Goal: Information Seeking & Learning: Compare options

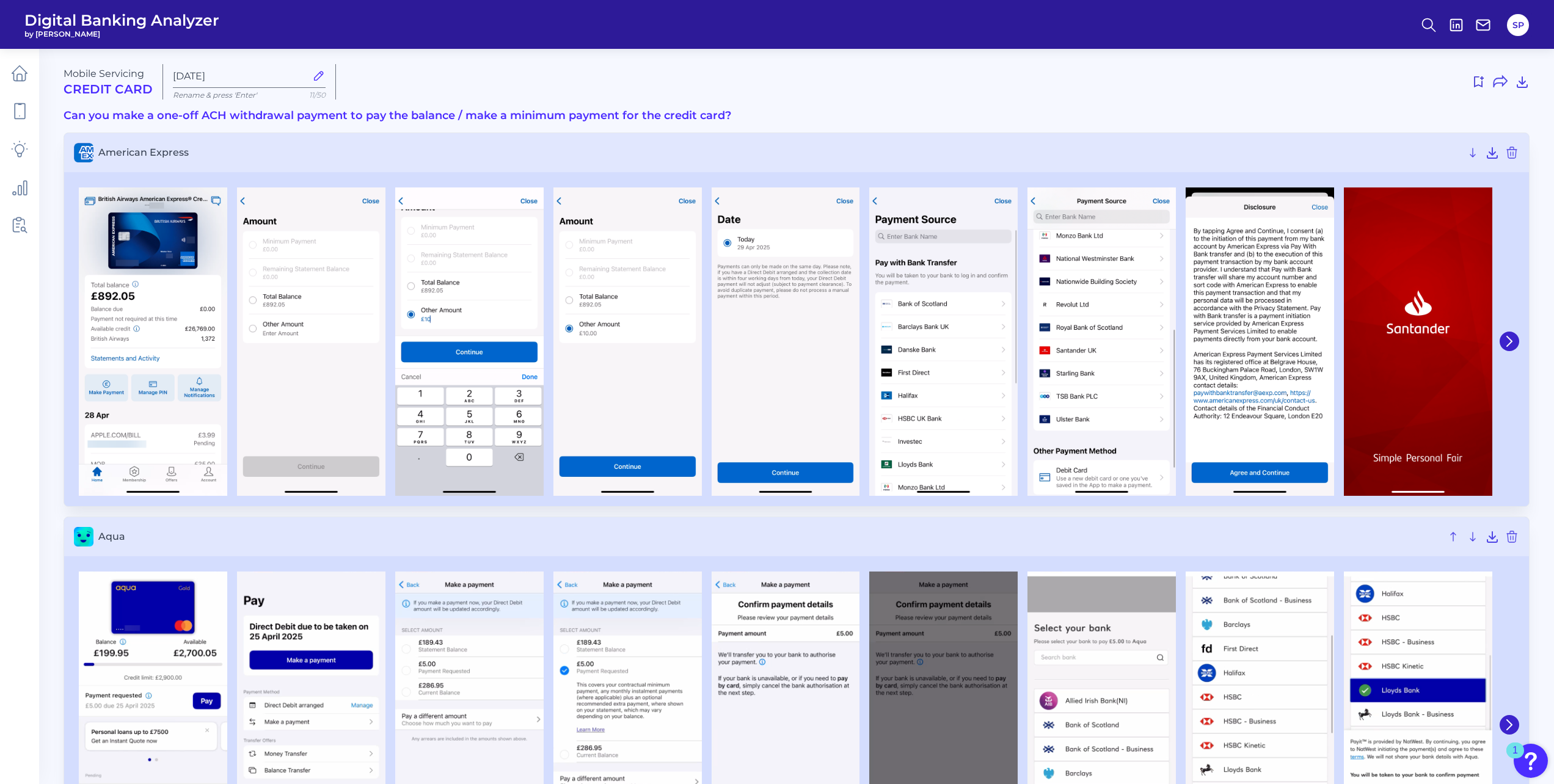
click at [1085, 94] on div "Mobile Servicing Credit Card [DATE] Rename & press 'Enter' 11/50" at bounding box center [796, 81] width 1466 height 35
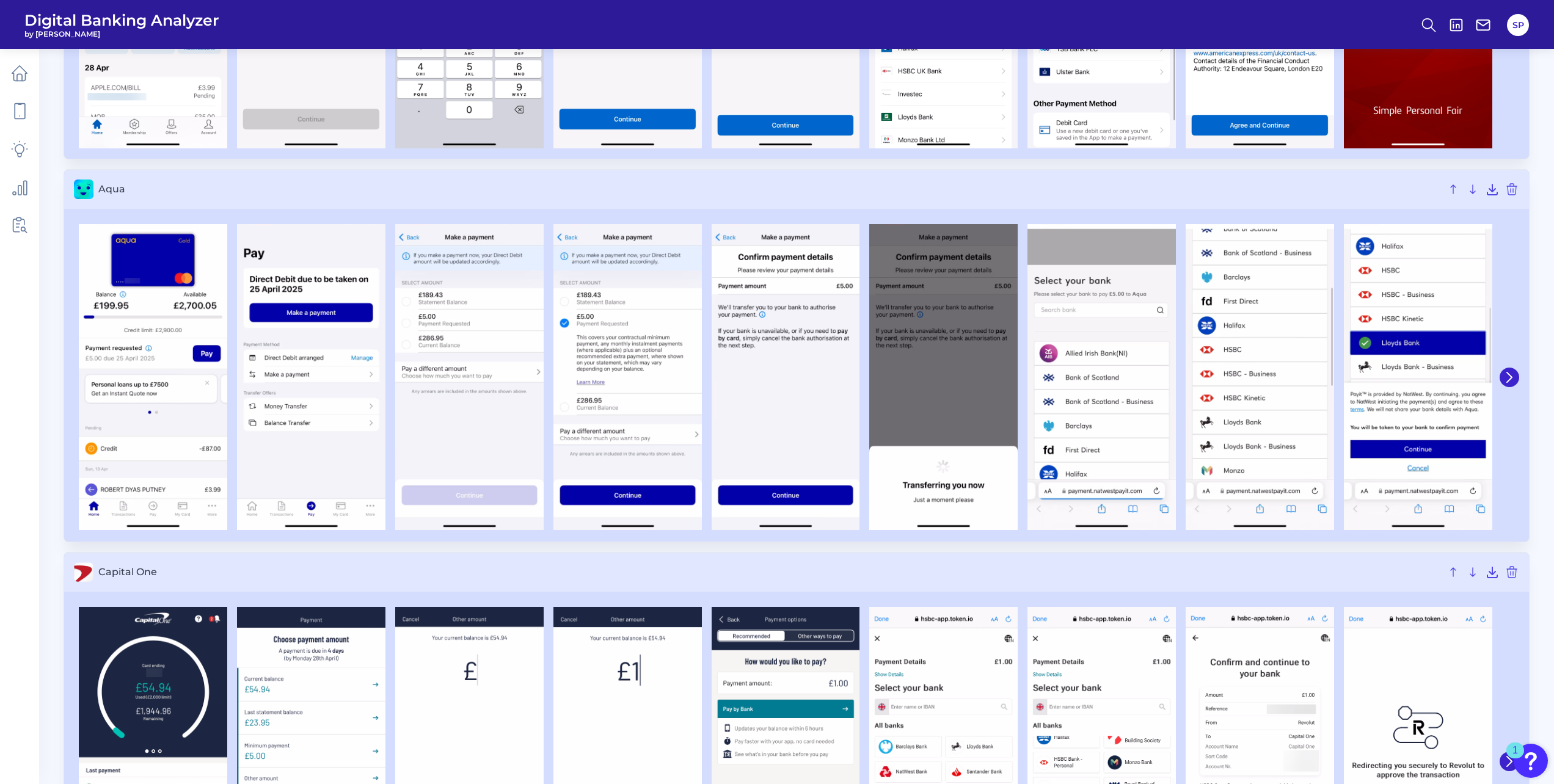
scroll to position [367, 0]
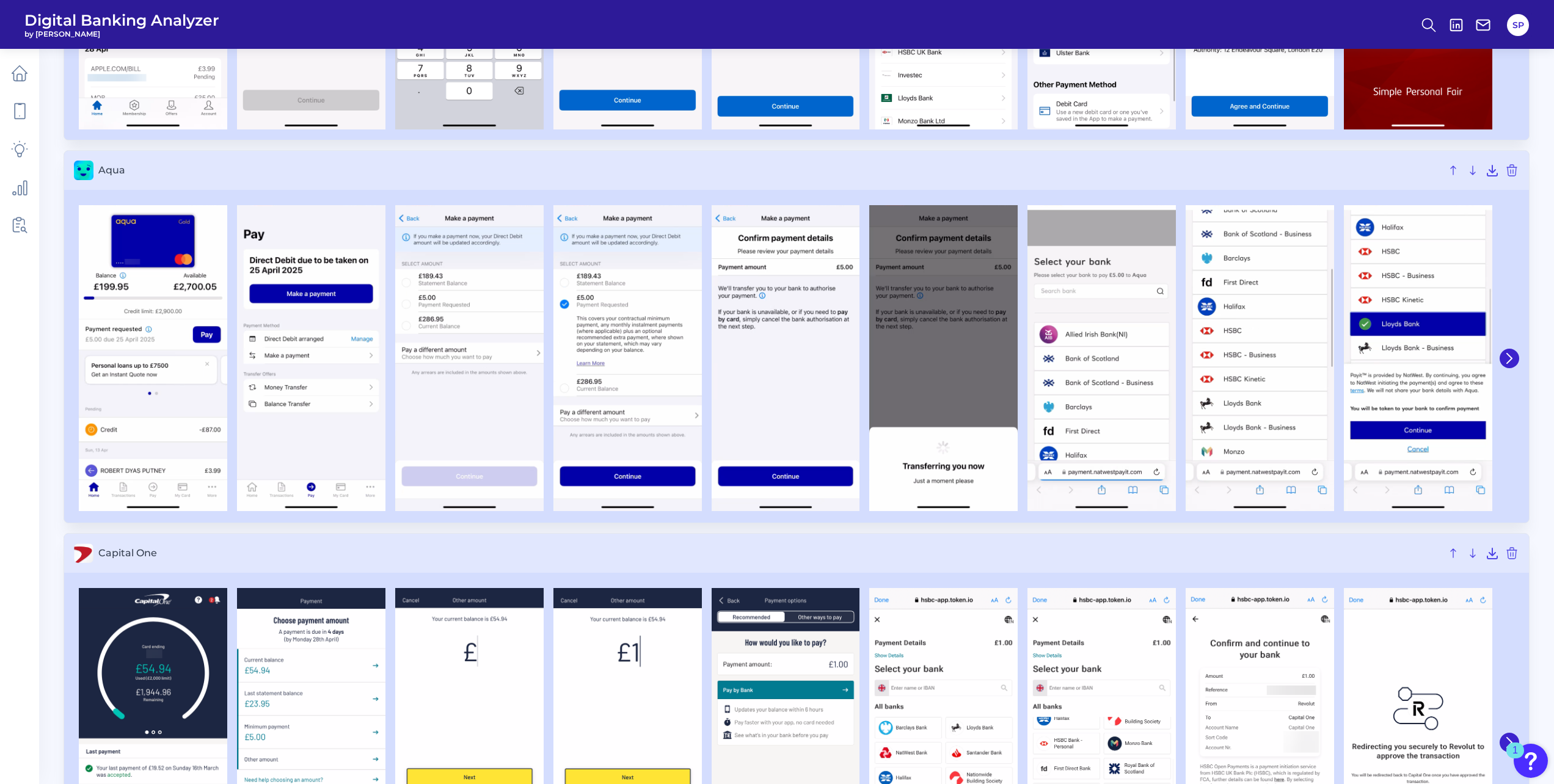
click at [986, 543] on h3 "Capital One" at bounding box center [796, 553] width 1464 height 39
click at [1505, 357] on icon at bounding box center [1509, 357] width 11 height 11
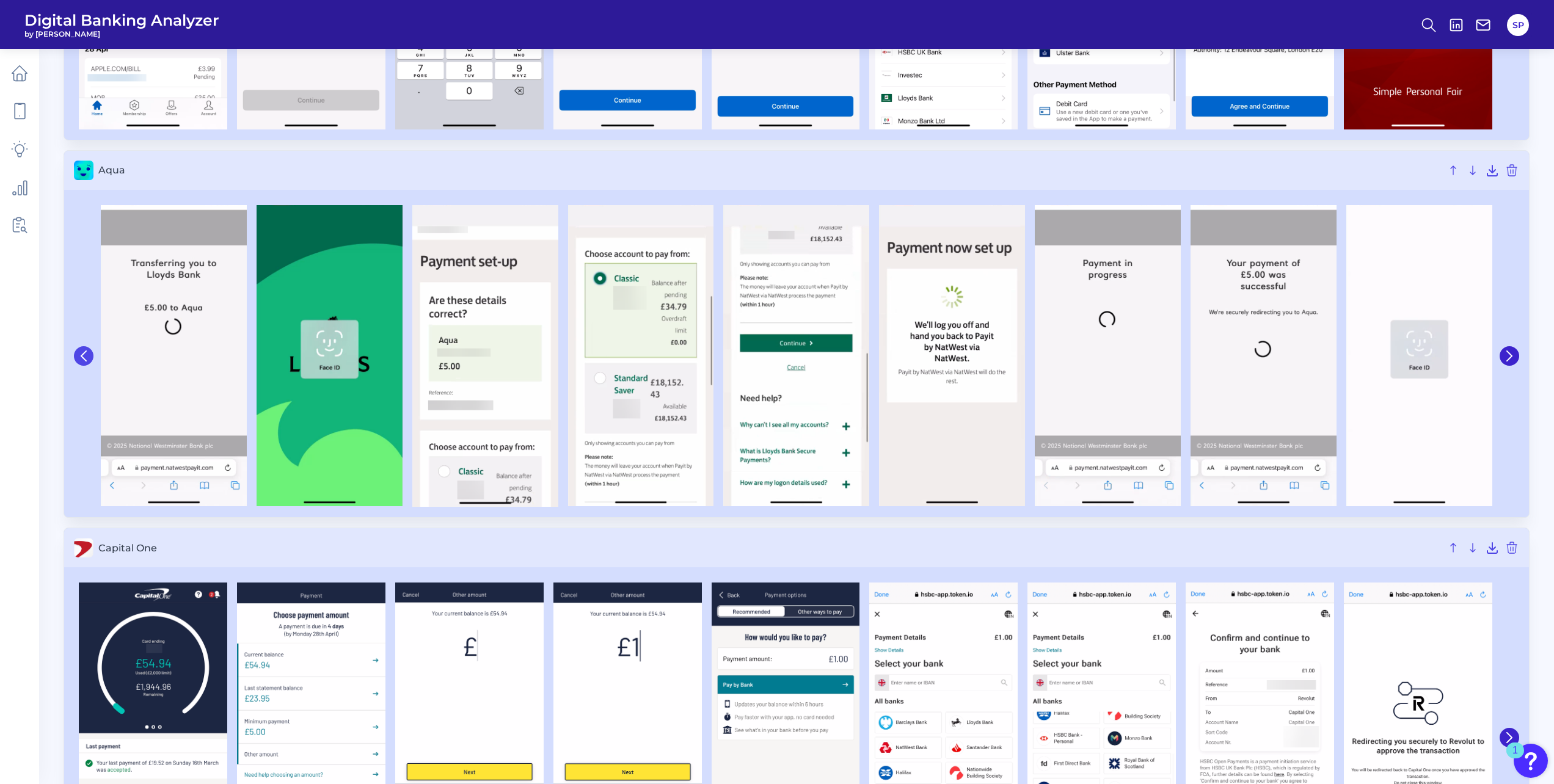
click at [81, 355] on icon at bounding box center [83, 355] width 11 height 11
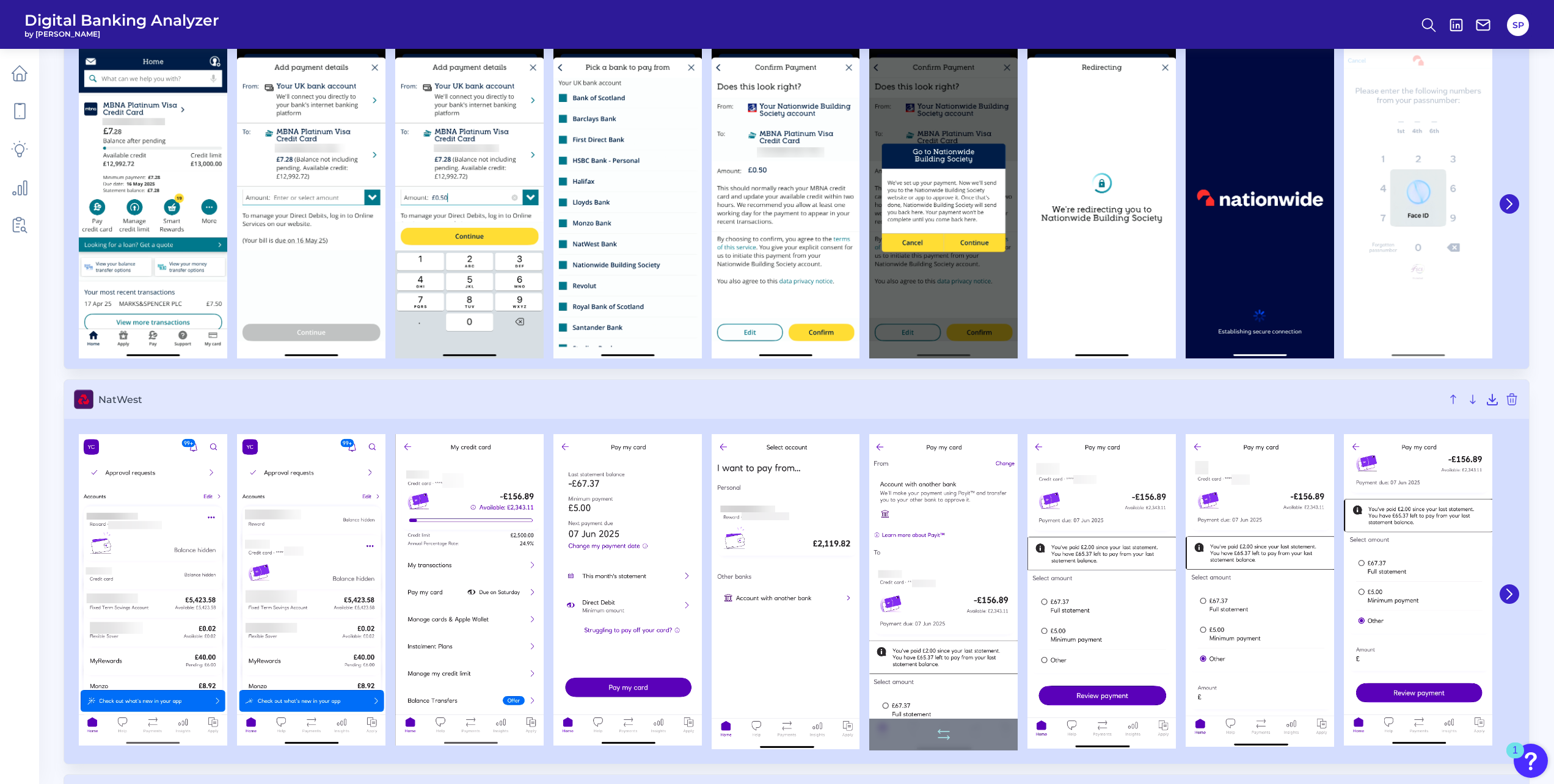
scroll to position [3030, 0]
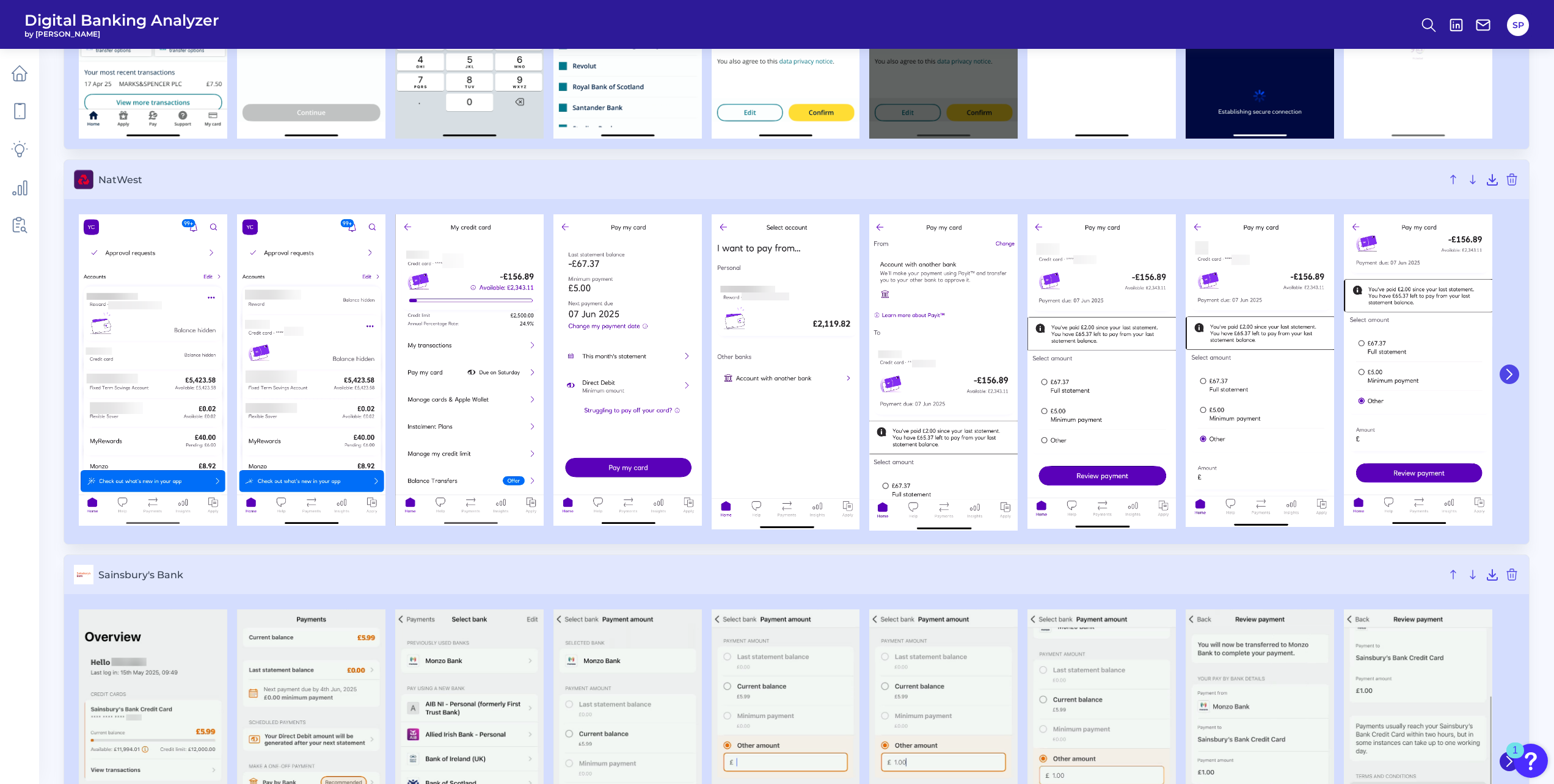
click at [1510, 374] on icon at bounding box center [1509, 374] width 5 height 10
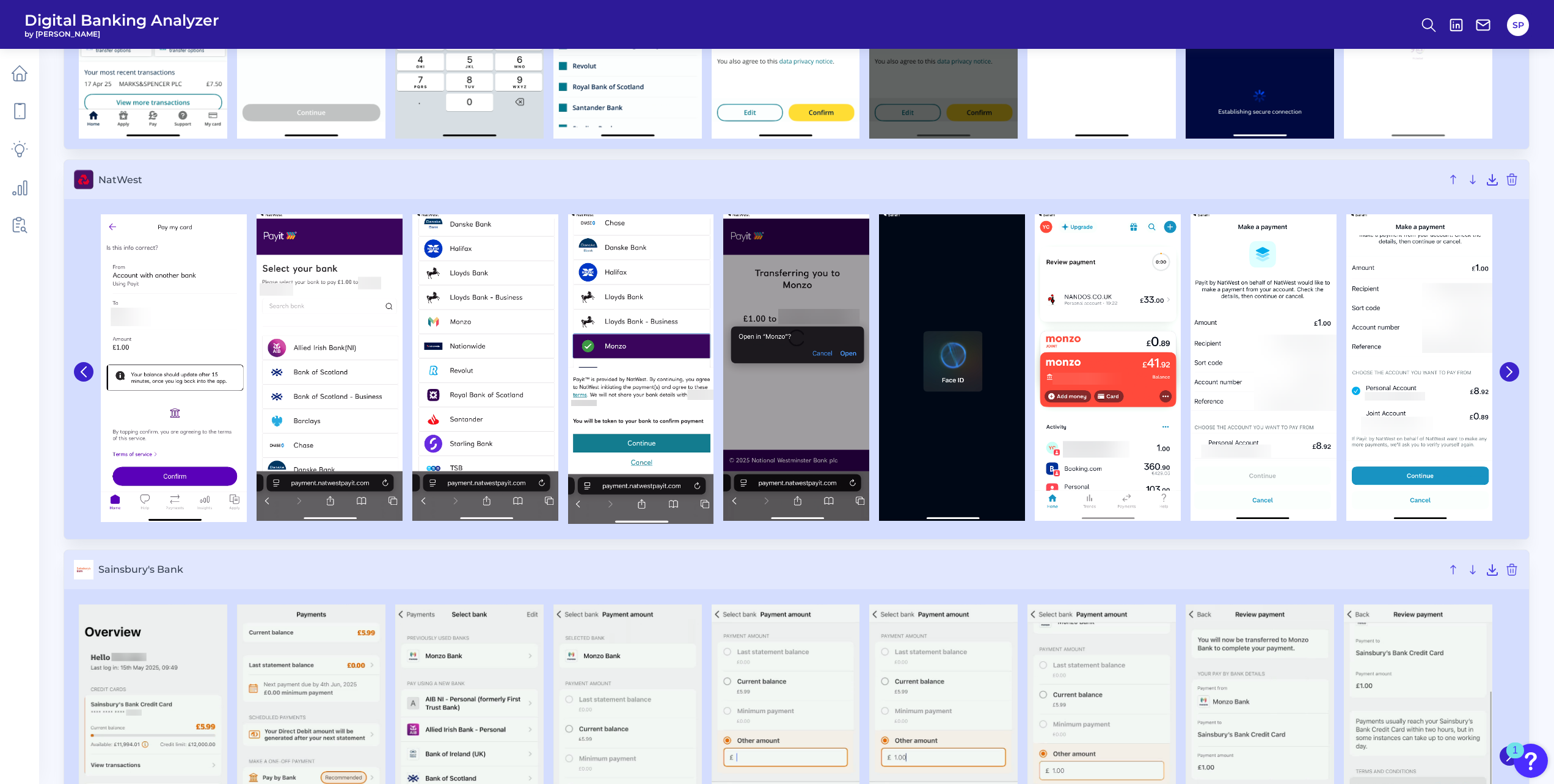
click at [79, 369] on icon at bounding box center [83, 371] width 11 height 11
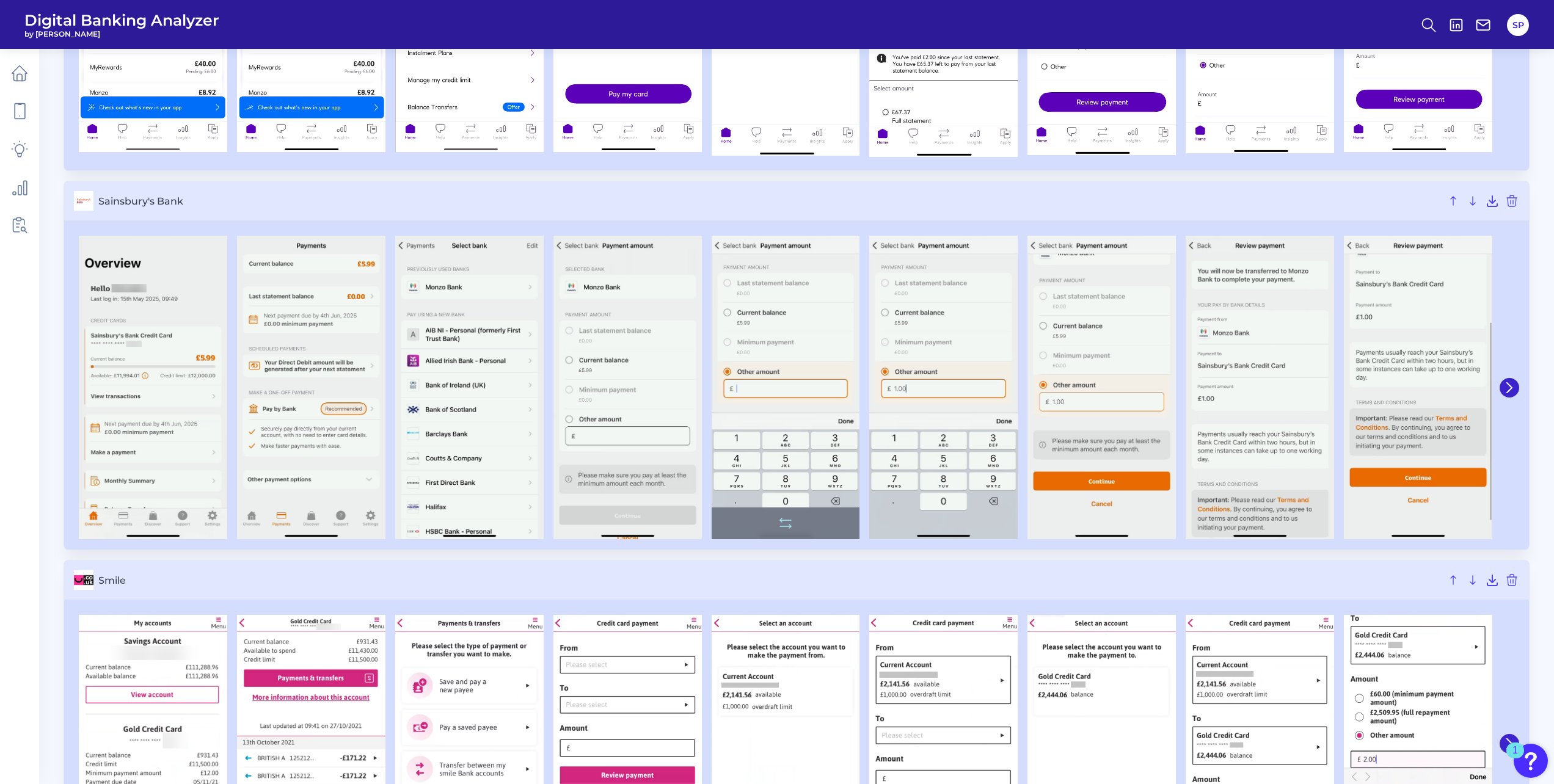
scroll to position [3457, 0]
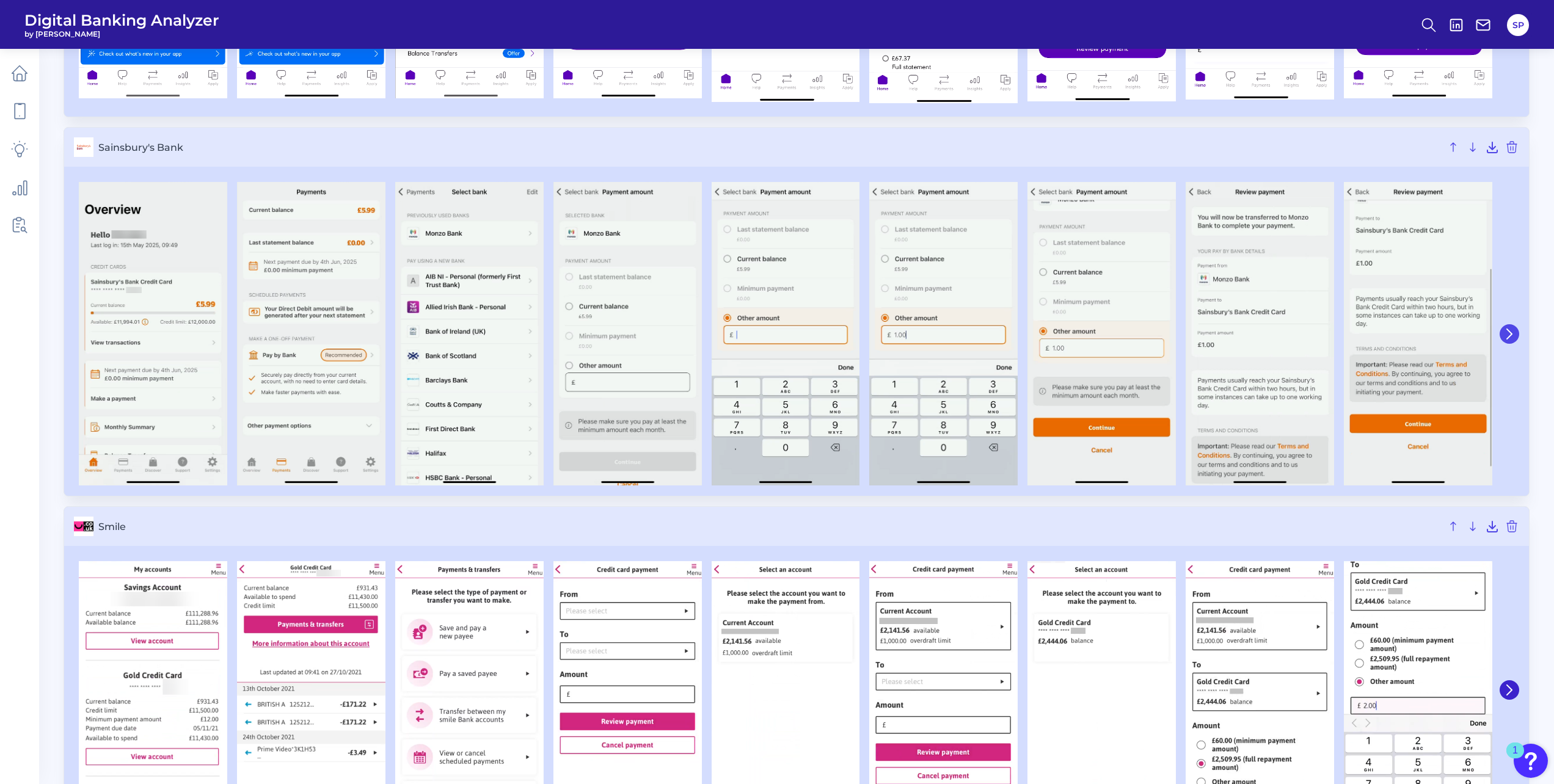
click at [1507, 336] on icon at bounding box center [1509, 334] width 11 height 11
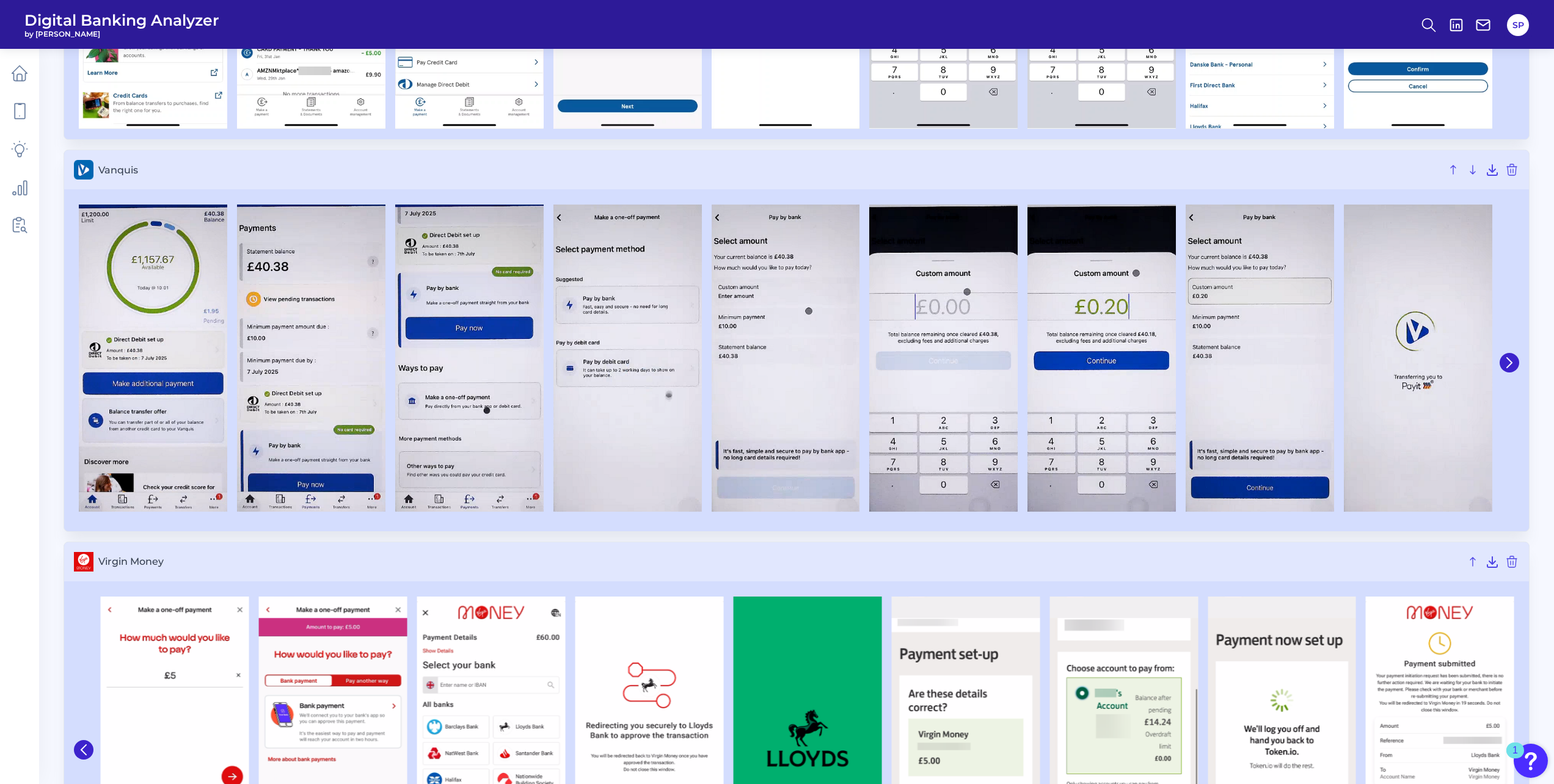
scroll to position [4494, 0]
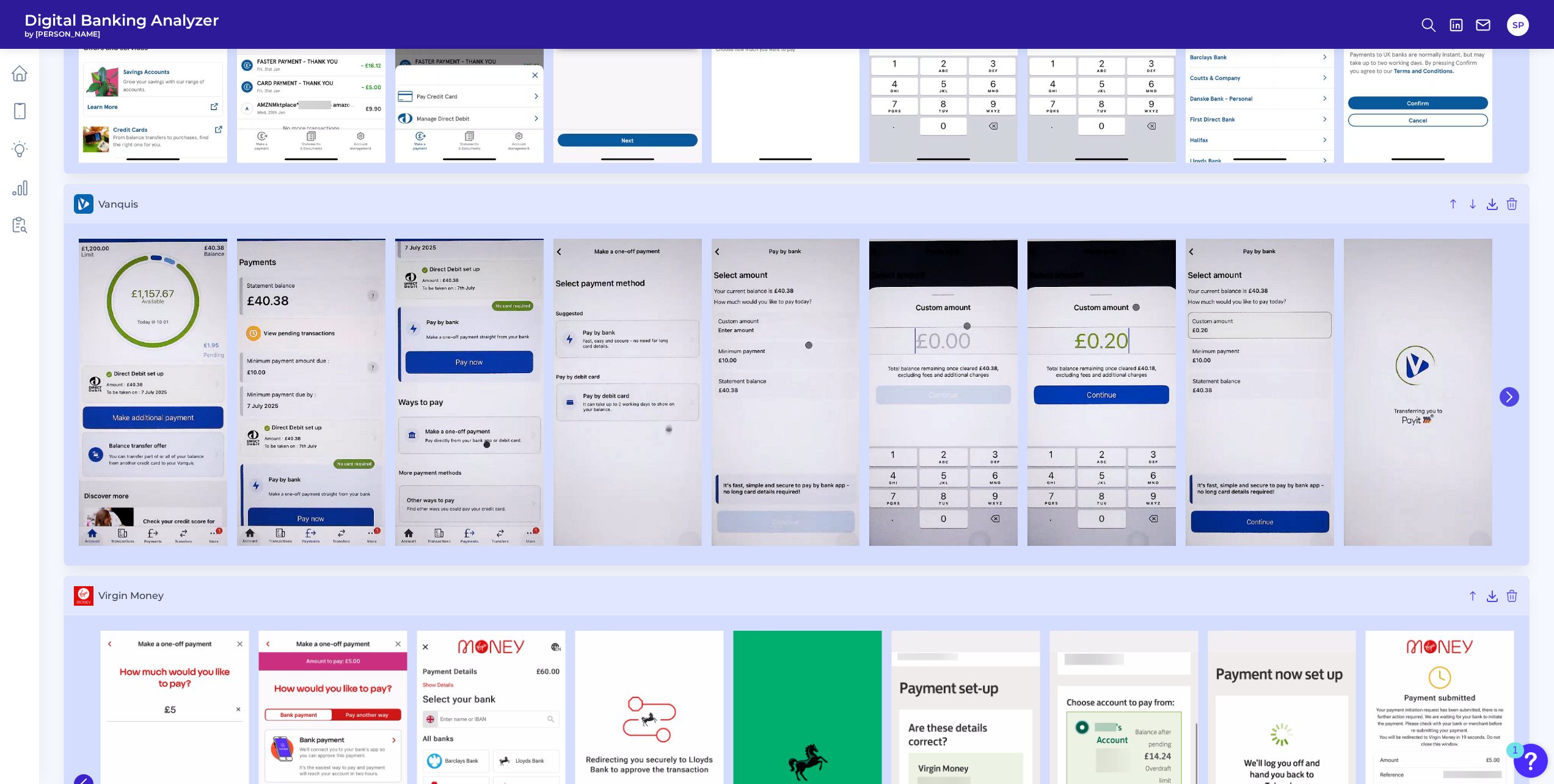
click at [1511, 400] on icon at bounding box center [1509, 396] width 11 height 11
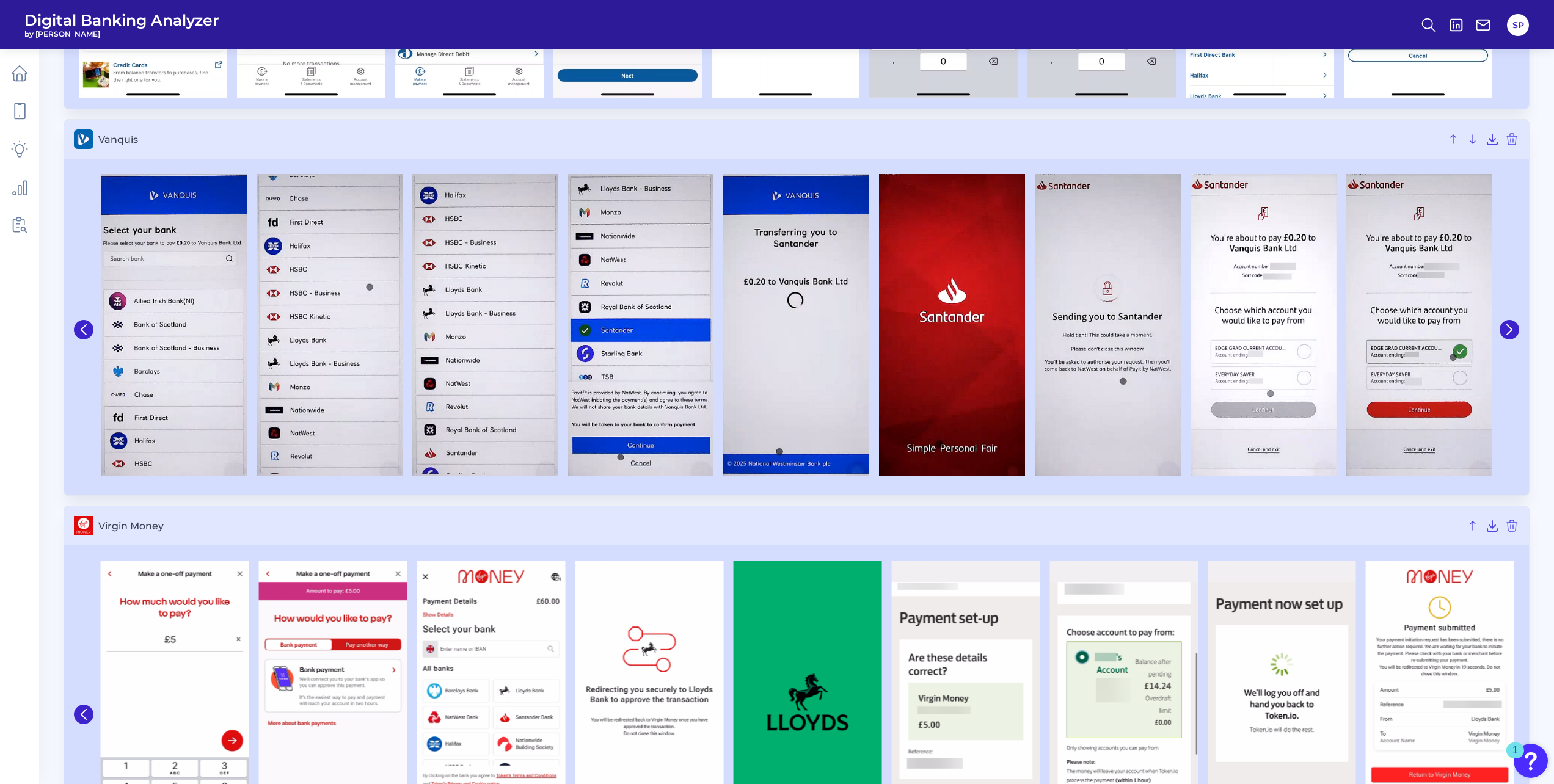
scroll to position [4672, 0]
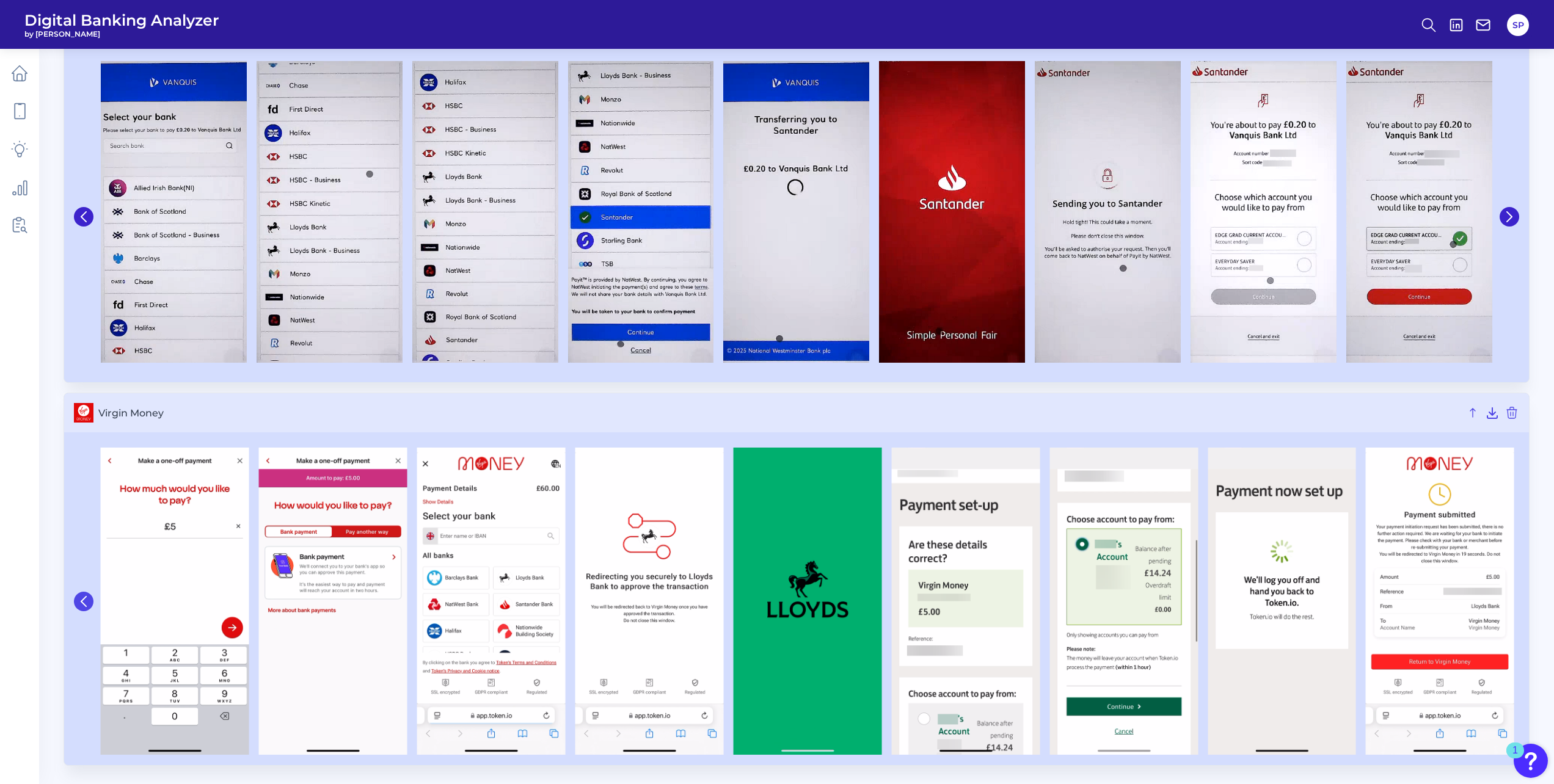
click at [79, 599] on icon at bounding box center [83, 601] width 11 height 11
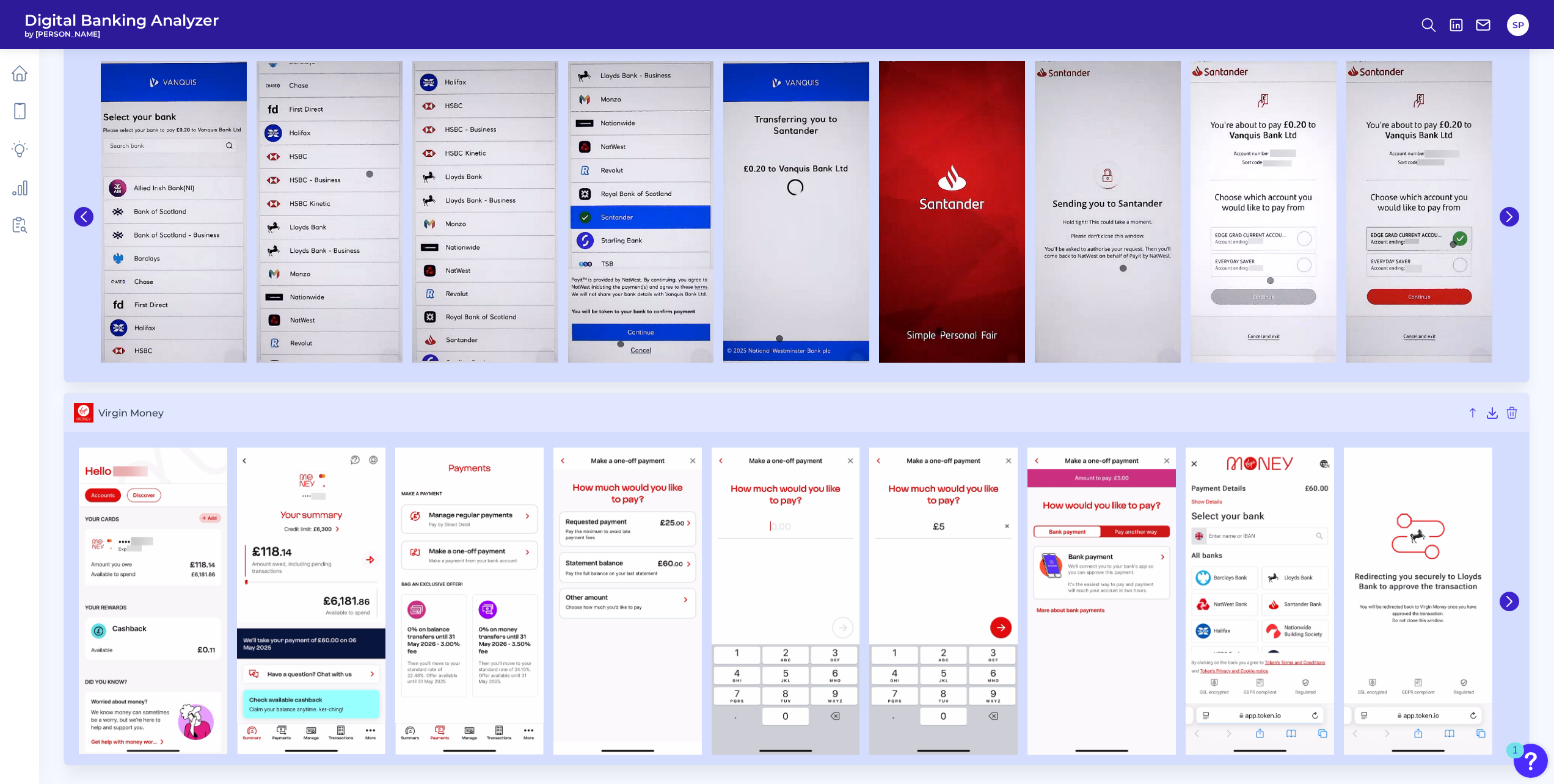
click at [700, 413] on span "Virgin Money" at bounding box center [779, 413] width 1362 height 12
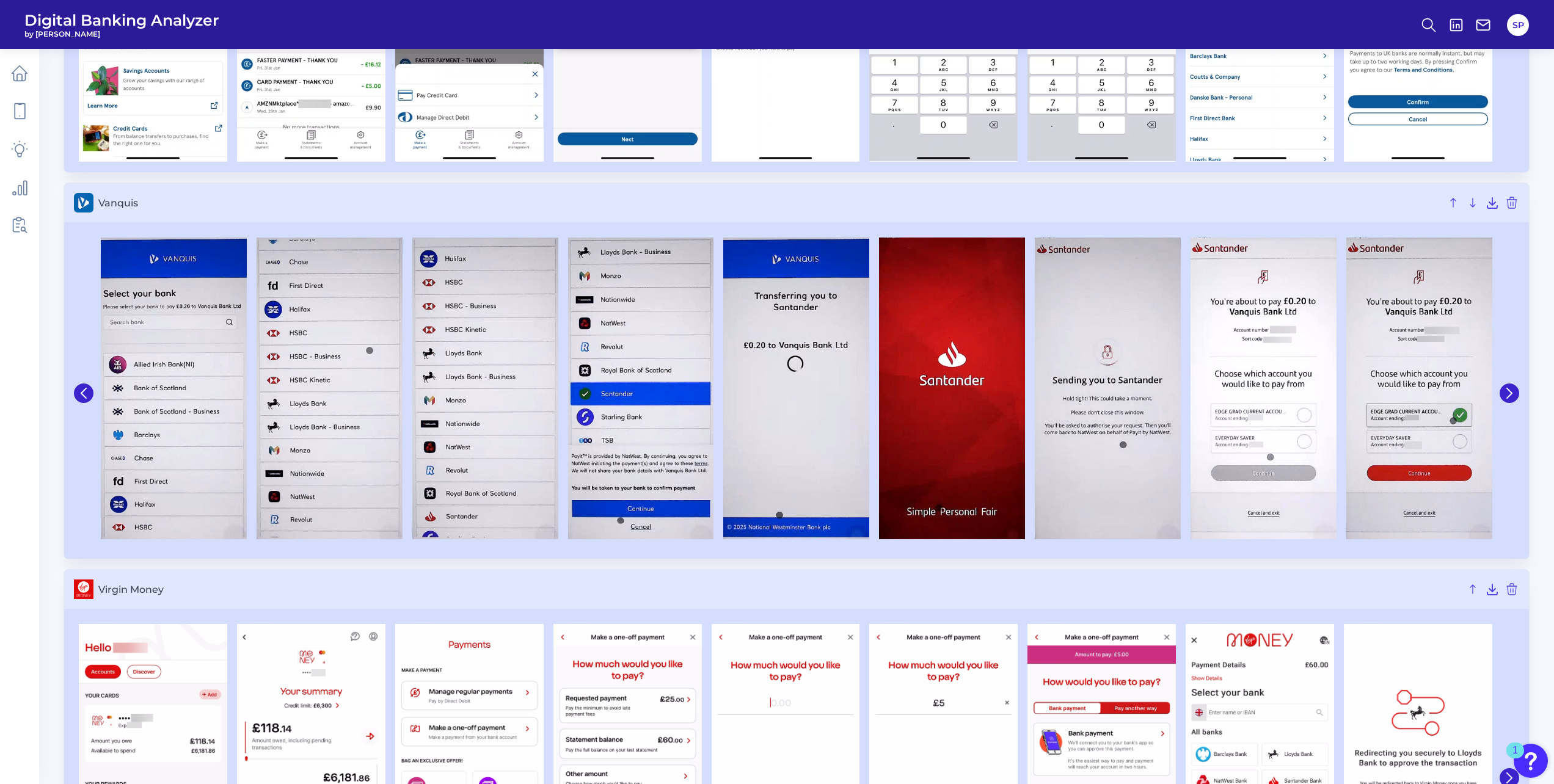
scroll to position [4490, 0]
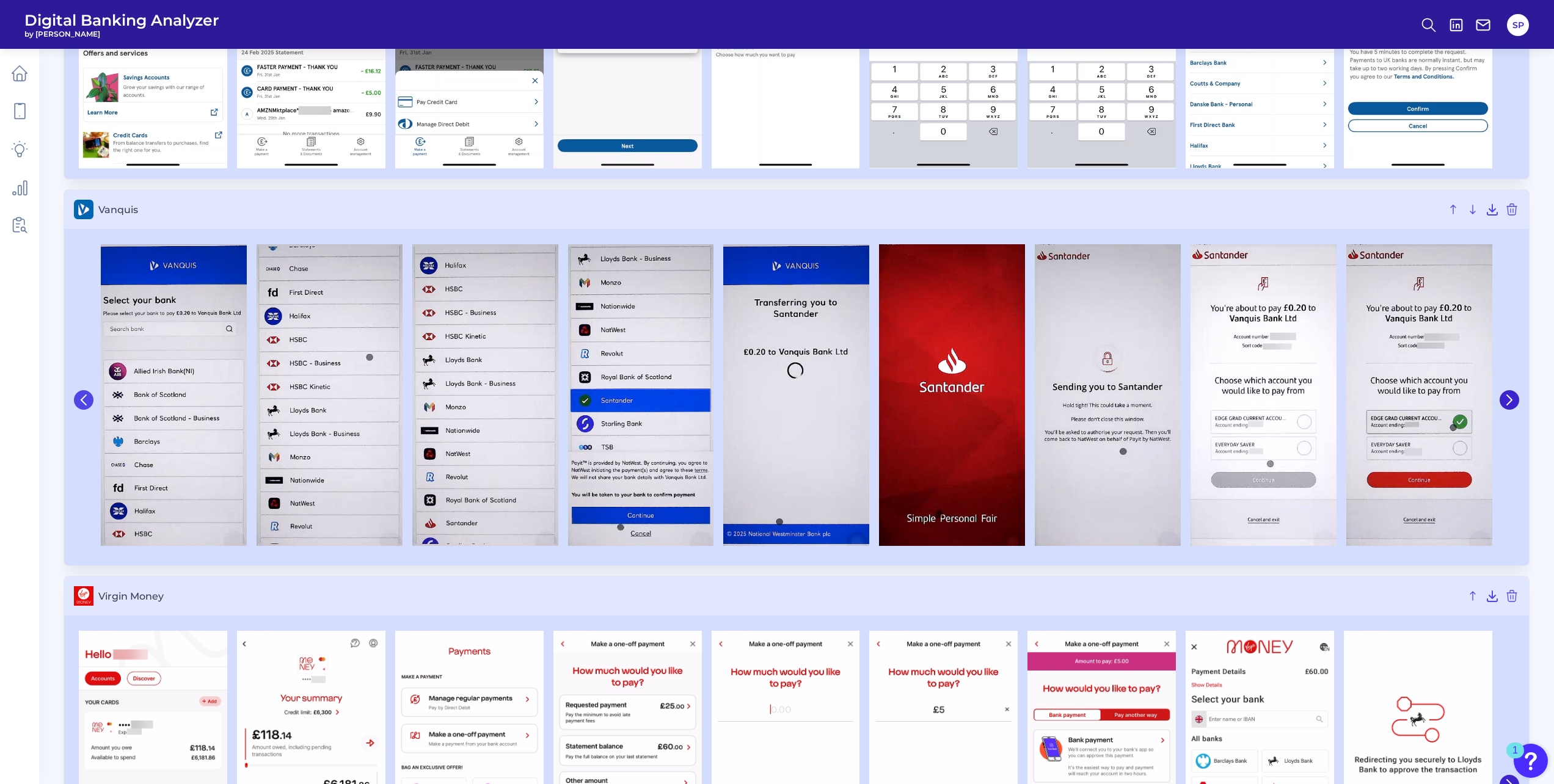
click at [89, 407] on button at bounding box center [84, 400] width 20 height 20
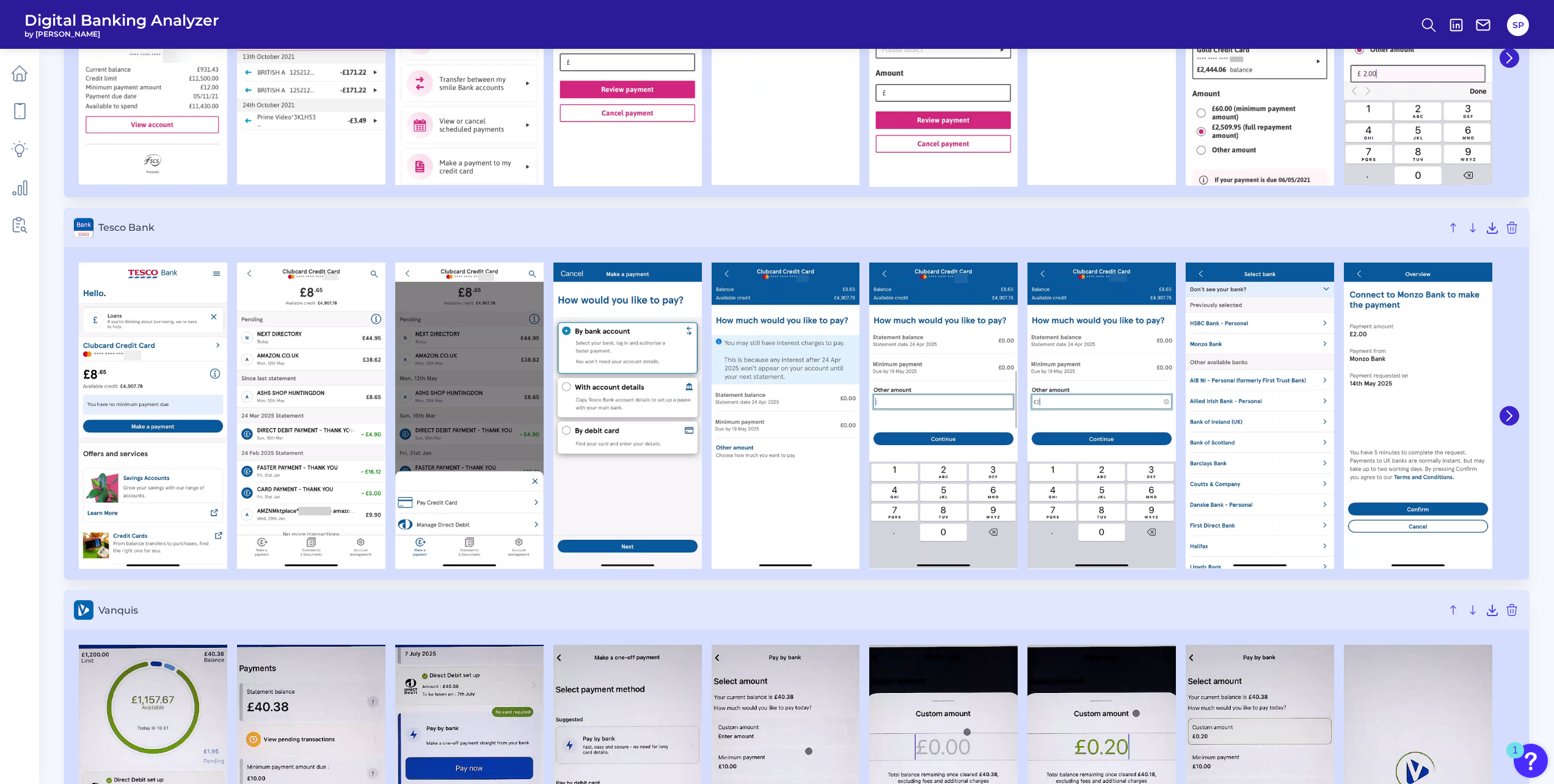
scroll to position [4062, 0]
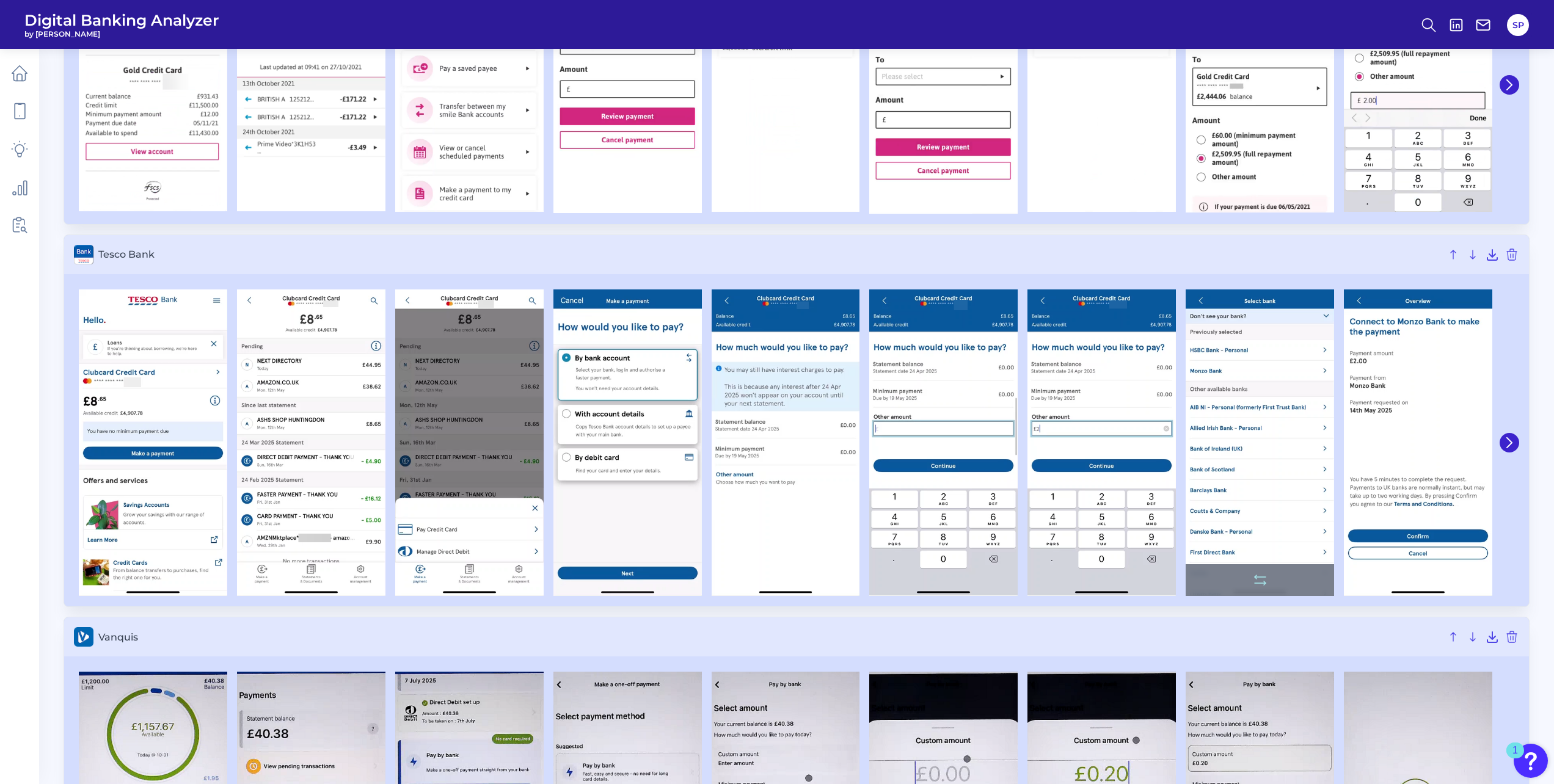
click at [1262, 479] on img at bounding box center [1260, 443] width 149 height 307
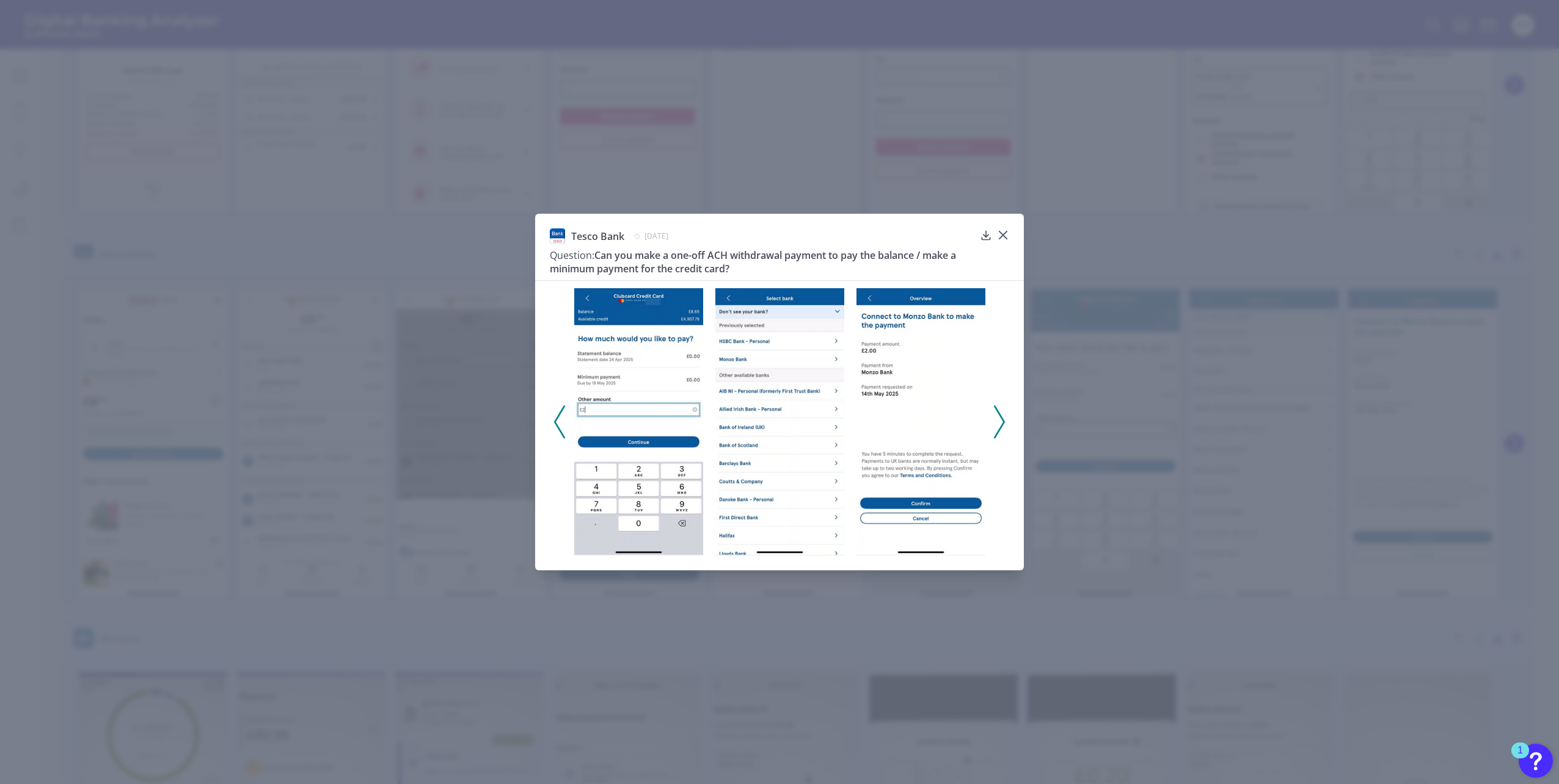
drag, startPoint x: 814, startPoint y: 425, endPoint x: 1016, endPoint y: 376, distance: 207.9
click at [1016, 376] on div at bounding box center [780, 417] width 488 height 274
click at [778, 674] on div "Tesco Bank [DATE] Question: Can you make a one-off ACH withdrawal payment to pa…" at bounding box center [780, 392] width 1559 height 784
click at [1002, 236] on icon at bounding box center [1002, 235] width 7 height 7
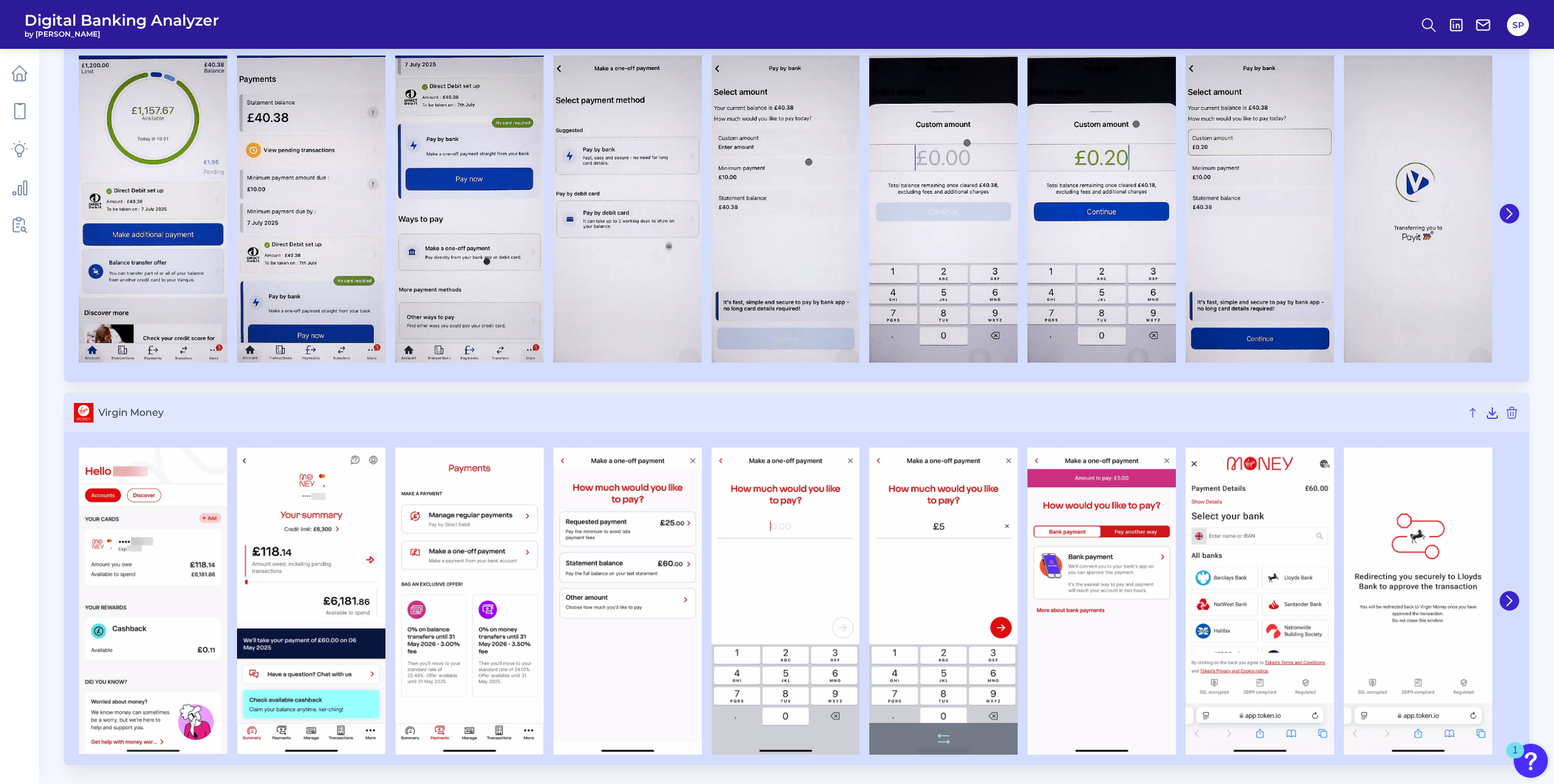
scroll to position [4496, 0]
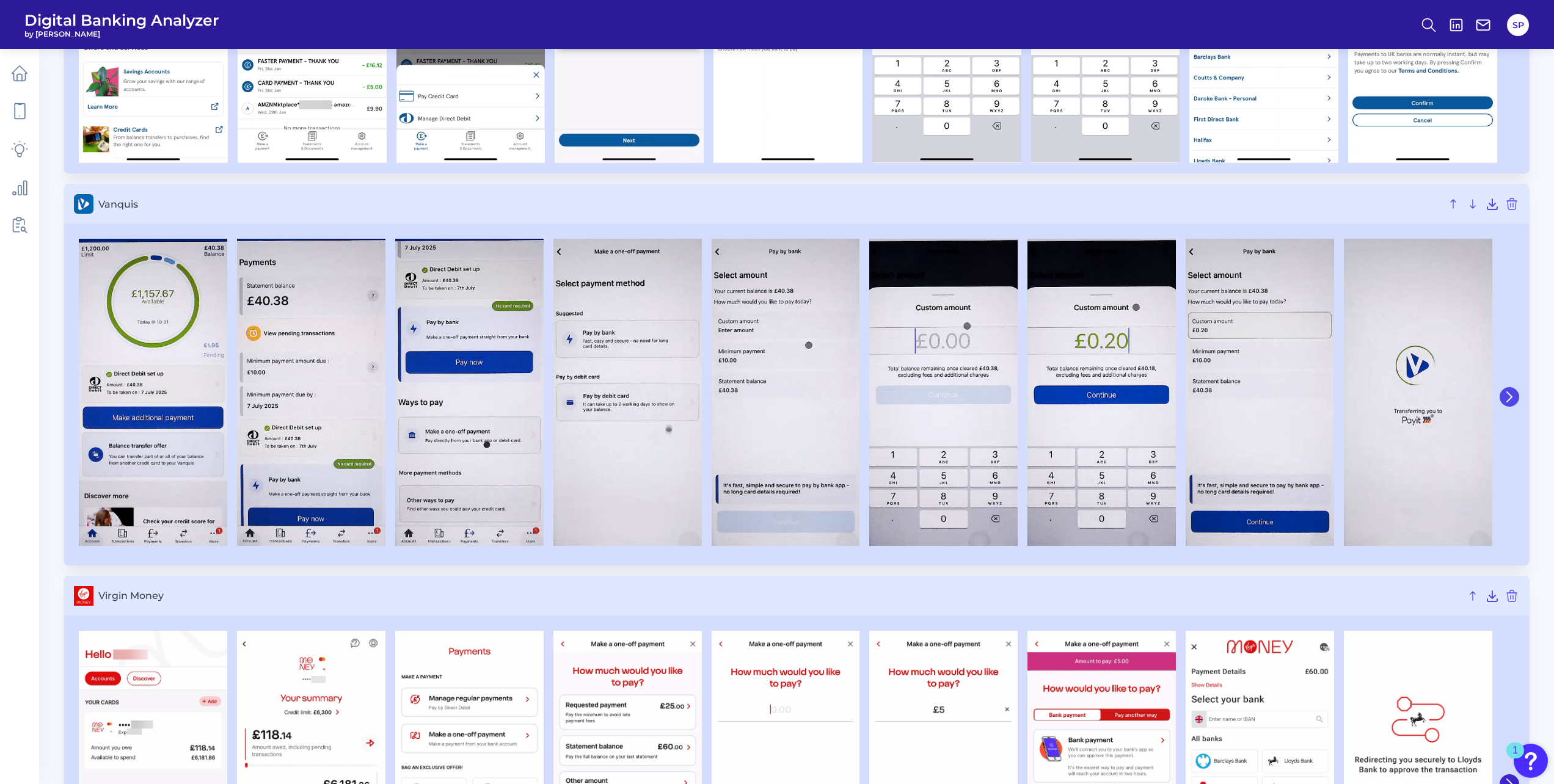
click at [1511, 399] on icon at bounding box center [1509, 396] width 11 height 11
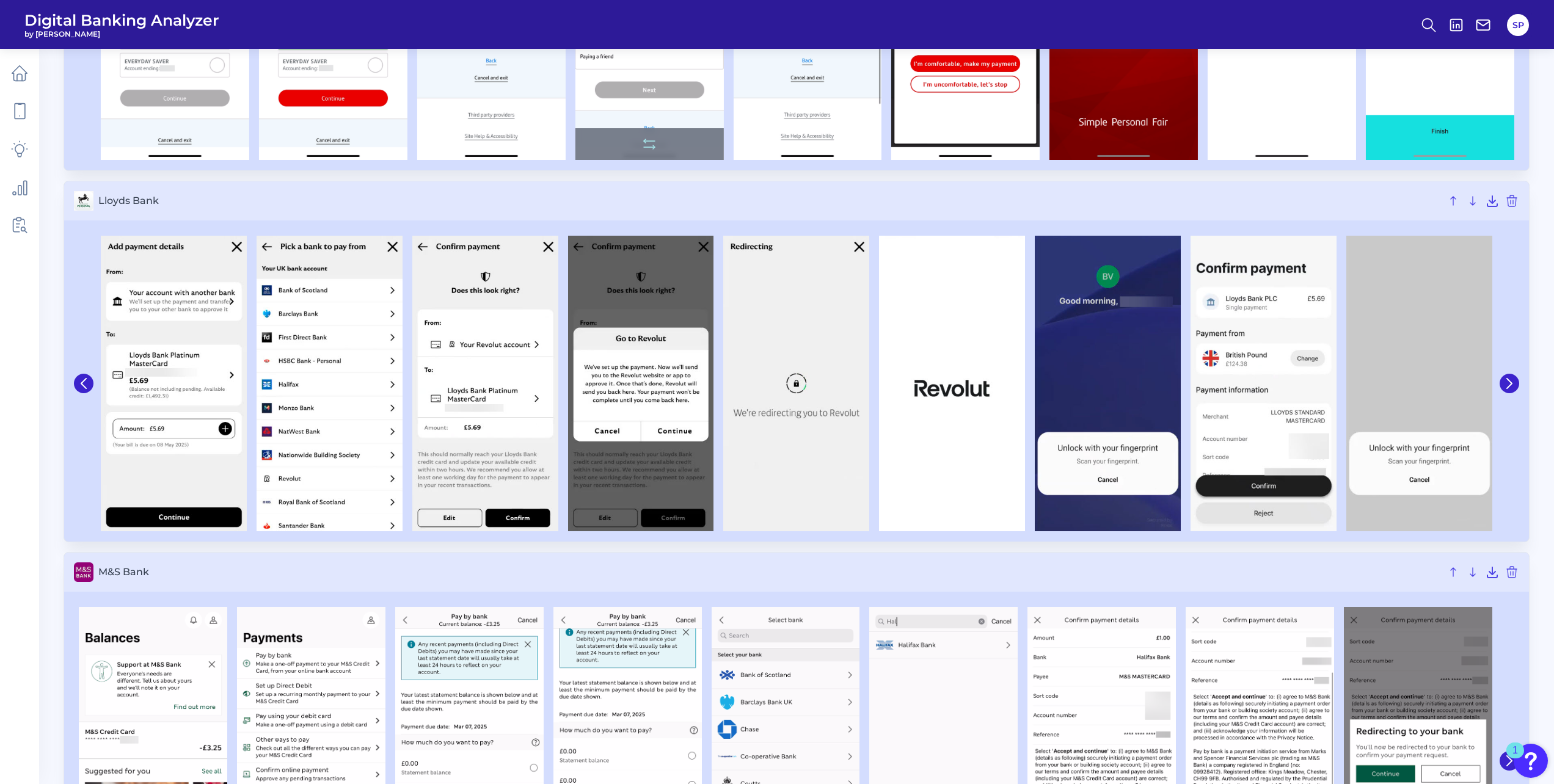
scroll to position [1871, 0]
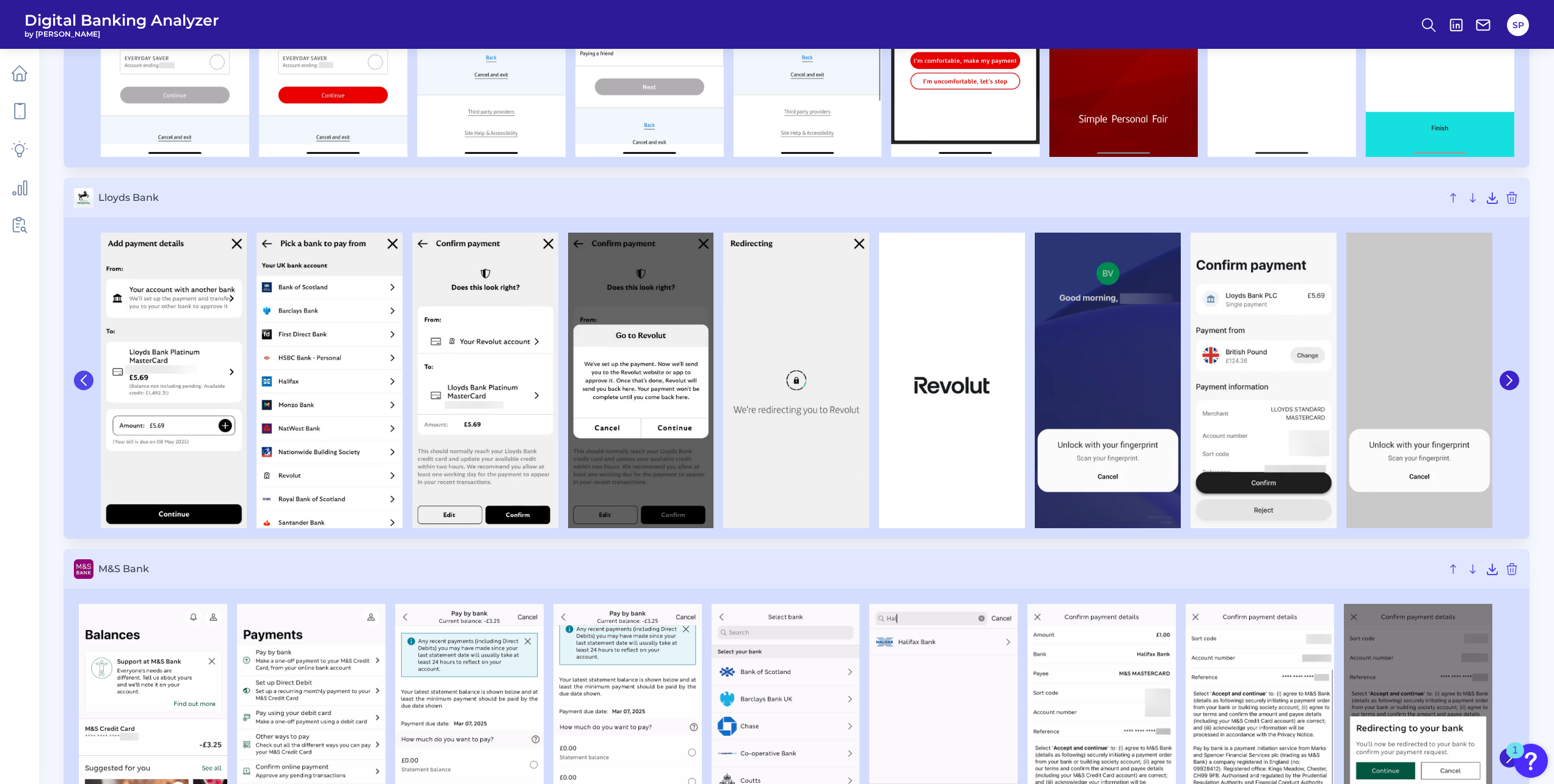
click at [86, 390] on button at bounding box center [84, 380] width 20 height 20
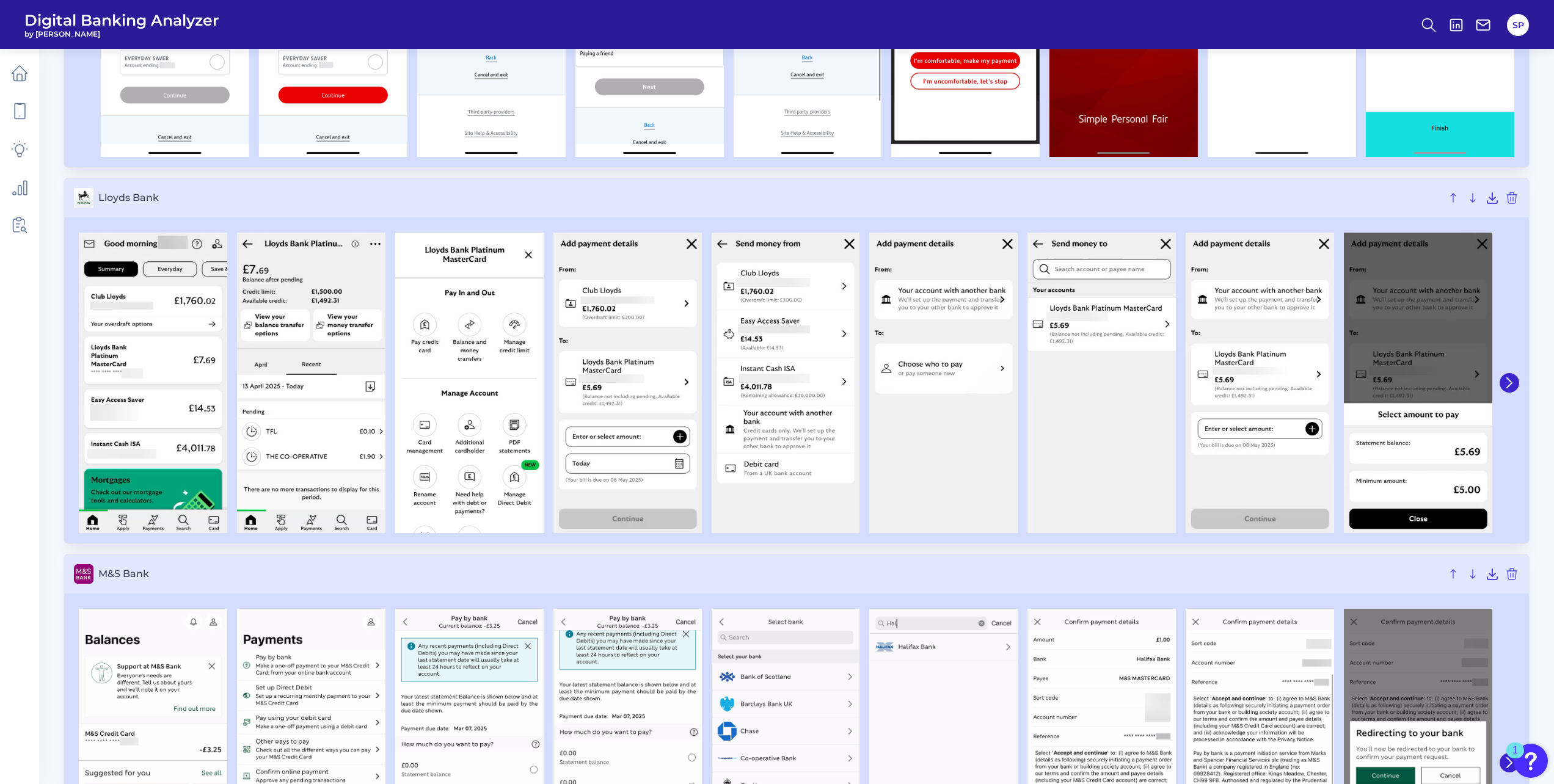
click at [86, 390] on img at bounding box center [153, 382] width 149 height 300
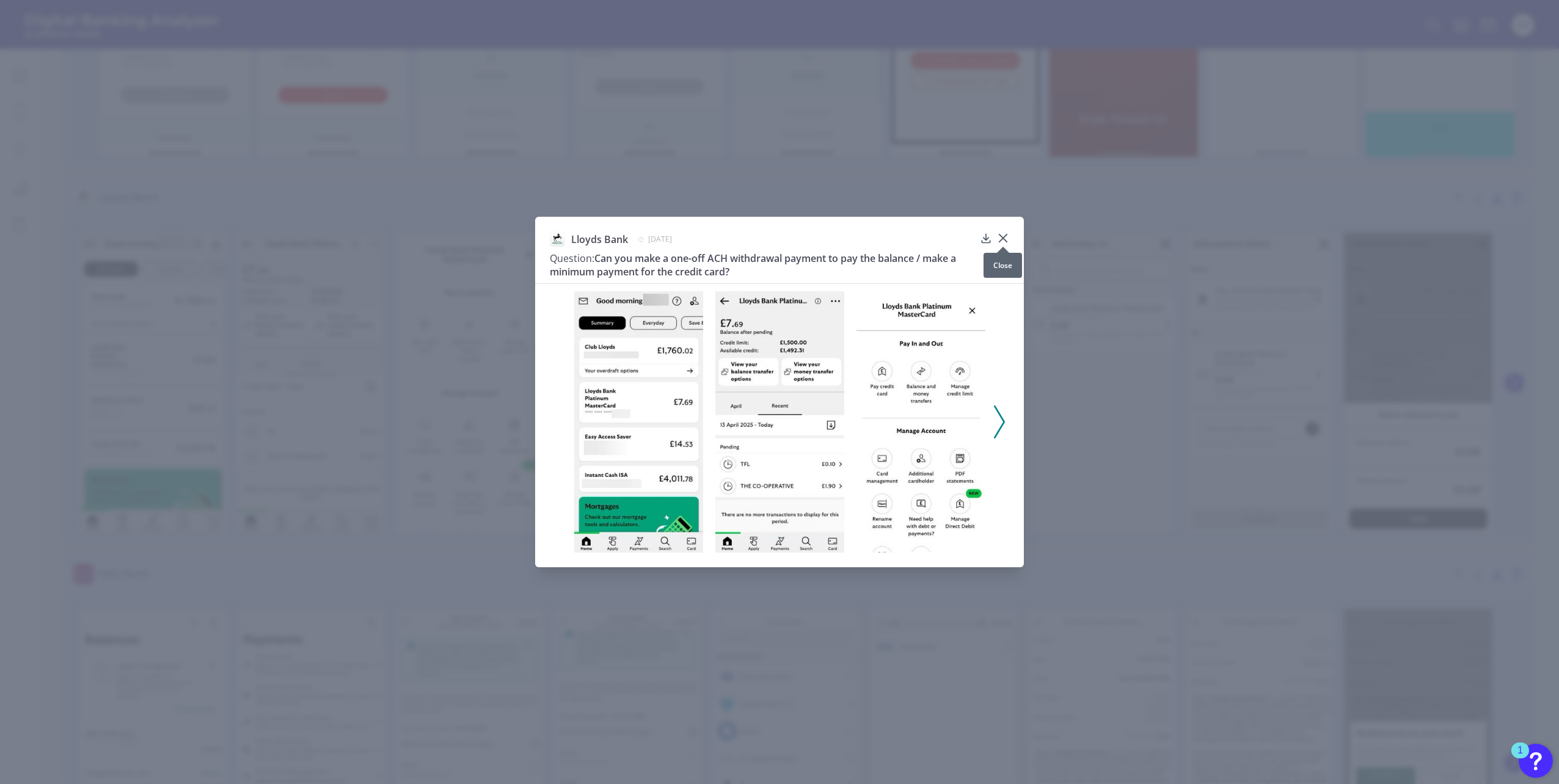
click at [1001, 236] on icon at bounding box center [1002, 238] width 7 height 7
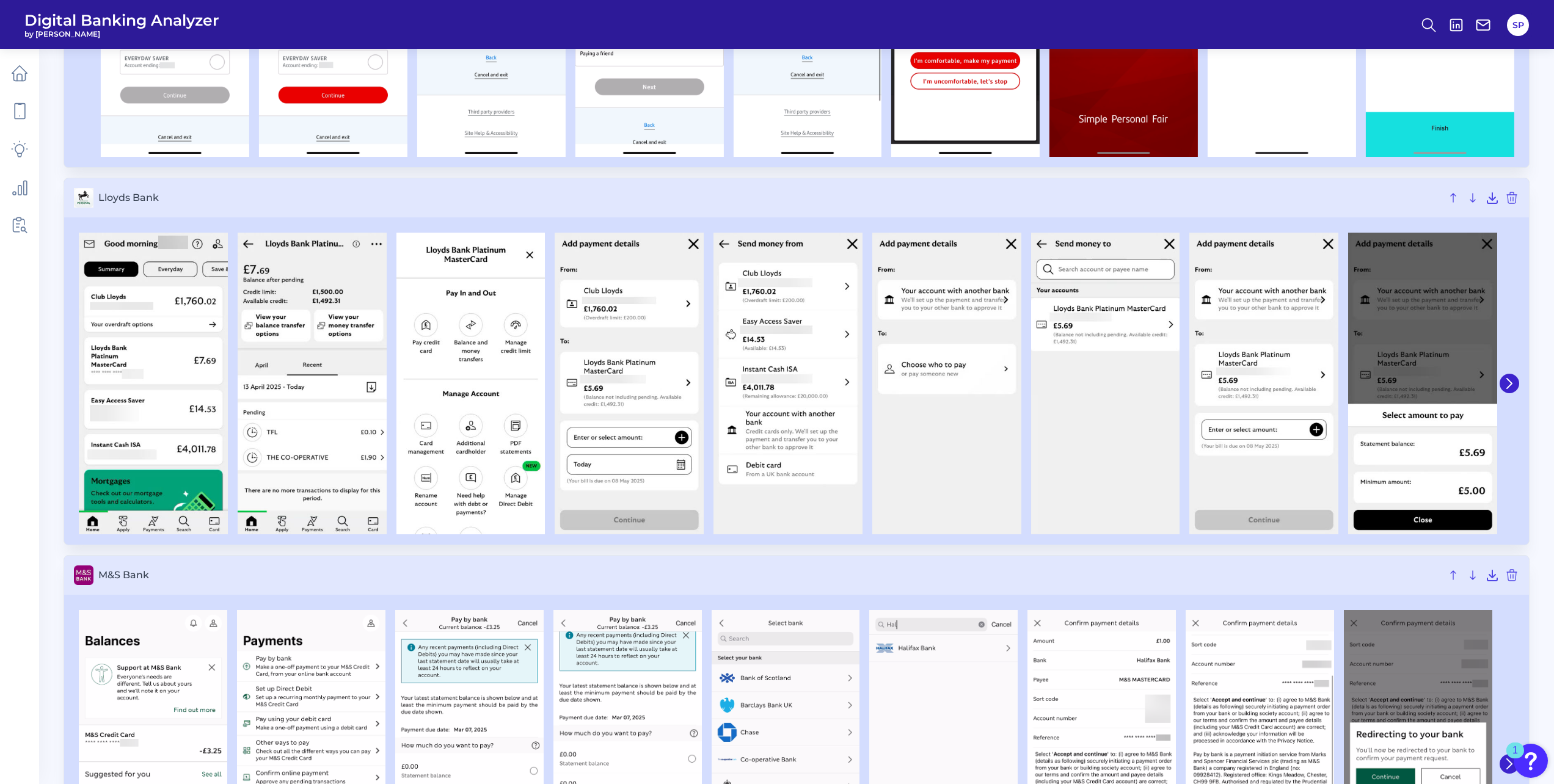
click at [933, 589] on h3 "M&S Bank" at bounding box center [796, 575] width 1464 height 39
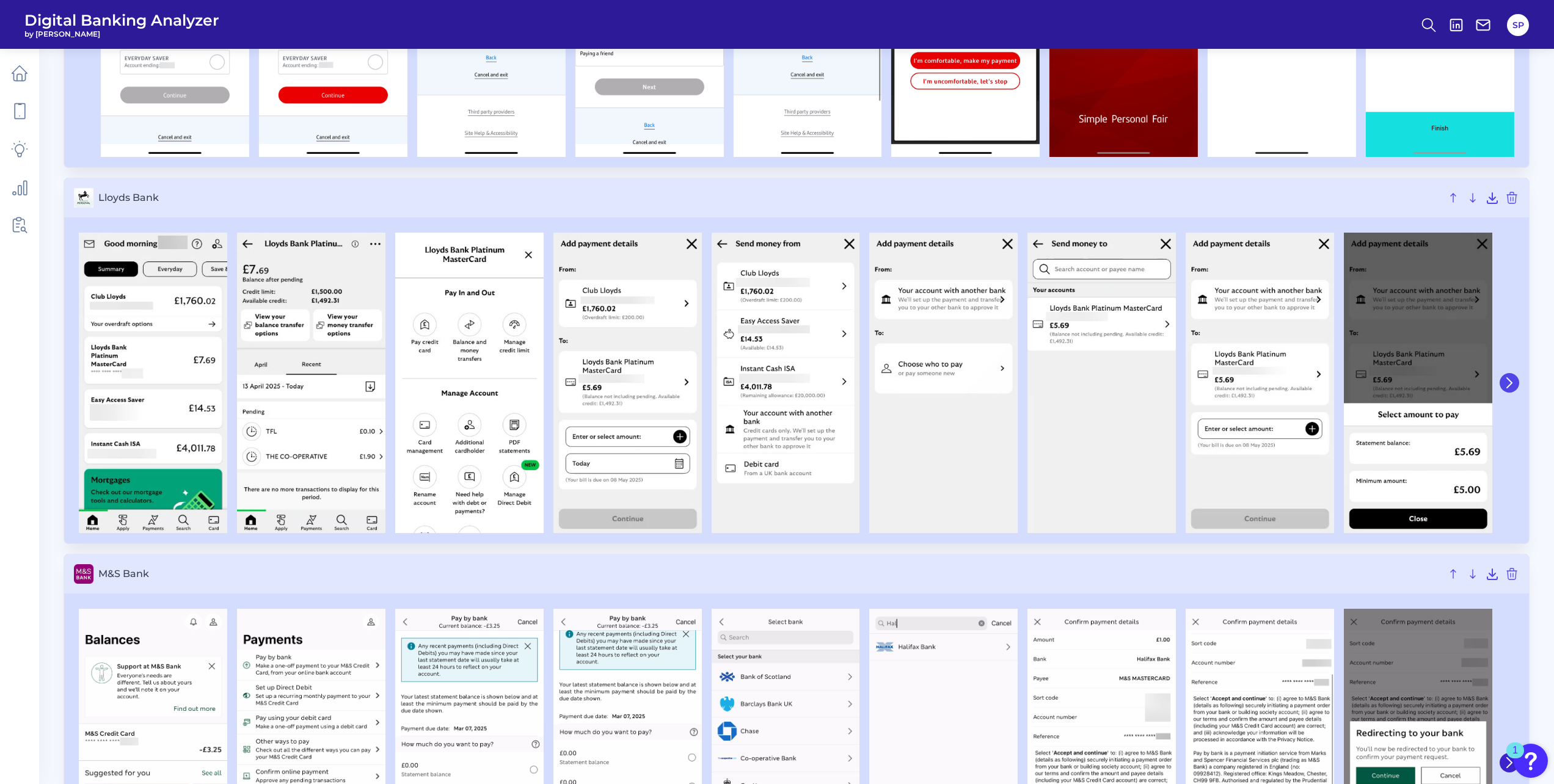
click at [1509, 381] on icon at bounding box center [1509, 382] width 11 height 11
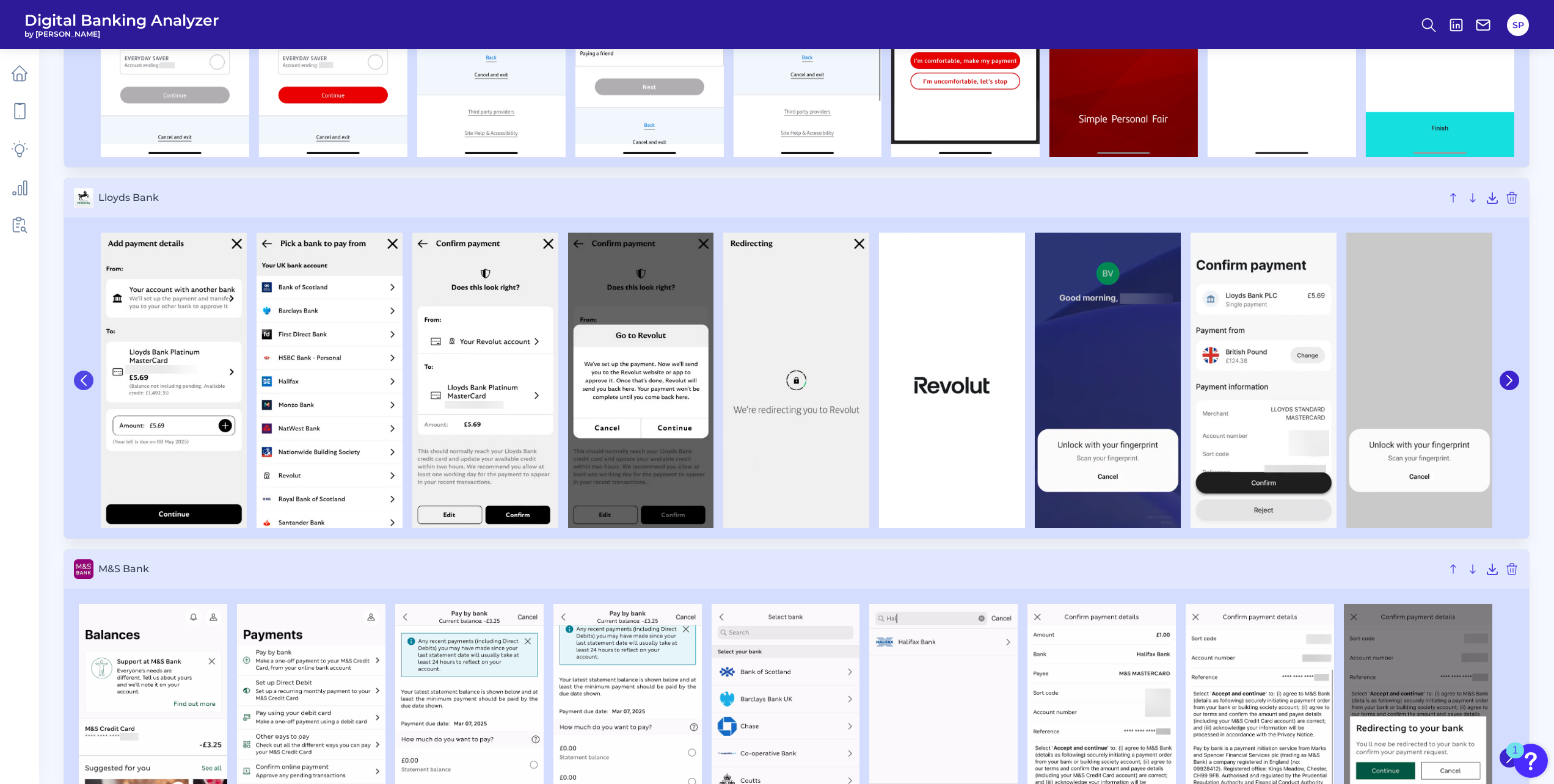
click at [84, 376] on icon at bounding box center [83, 380] width 11 height 11
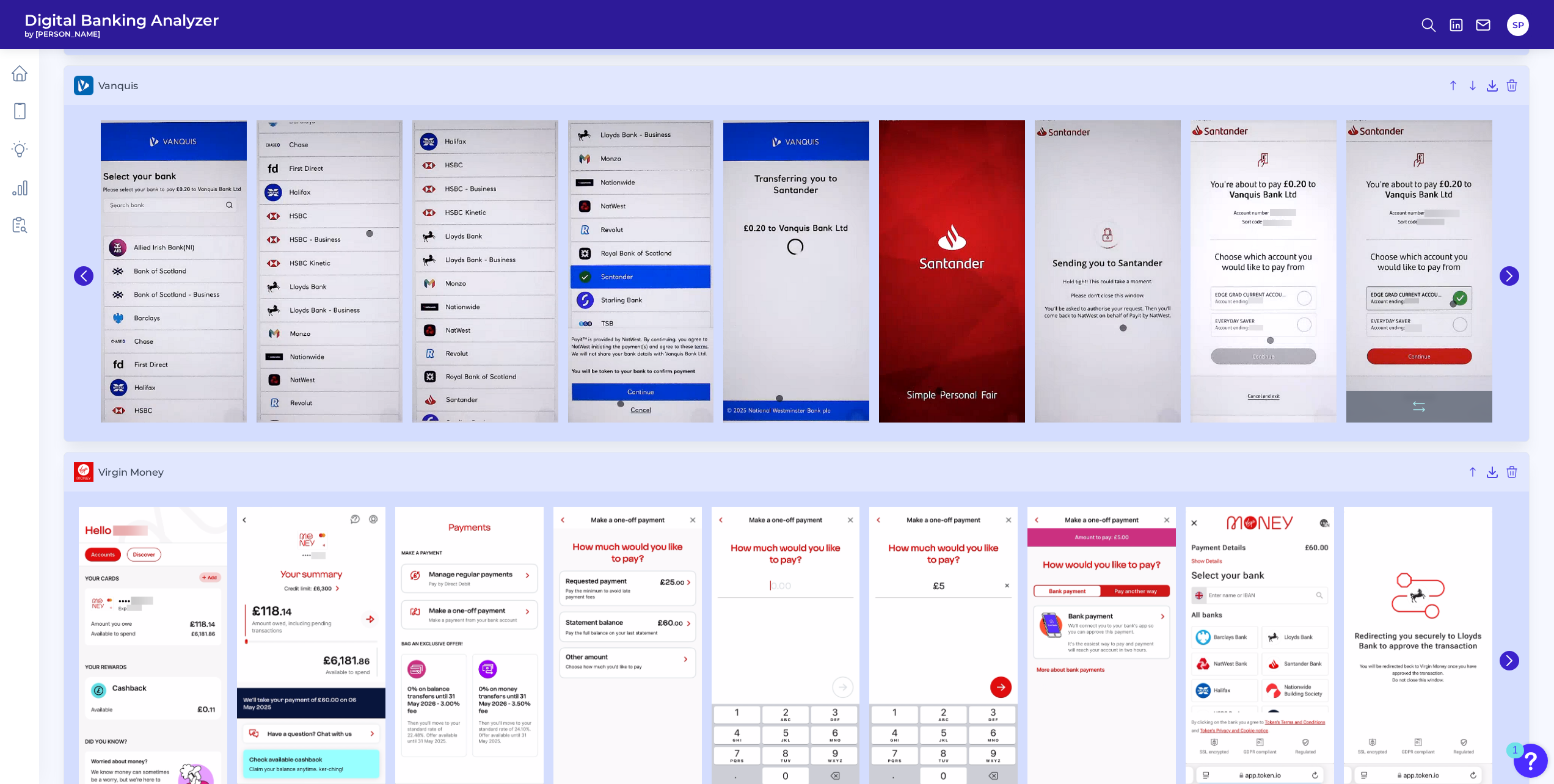
scroll to position [4557, 0]
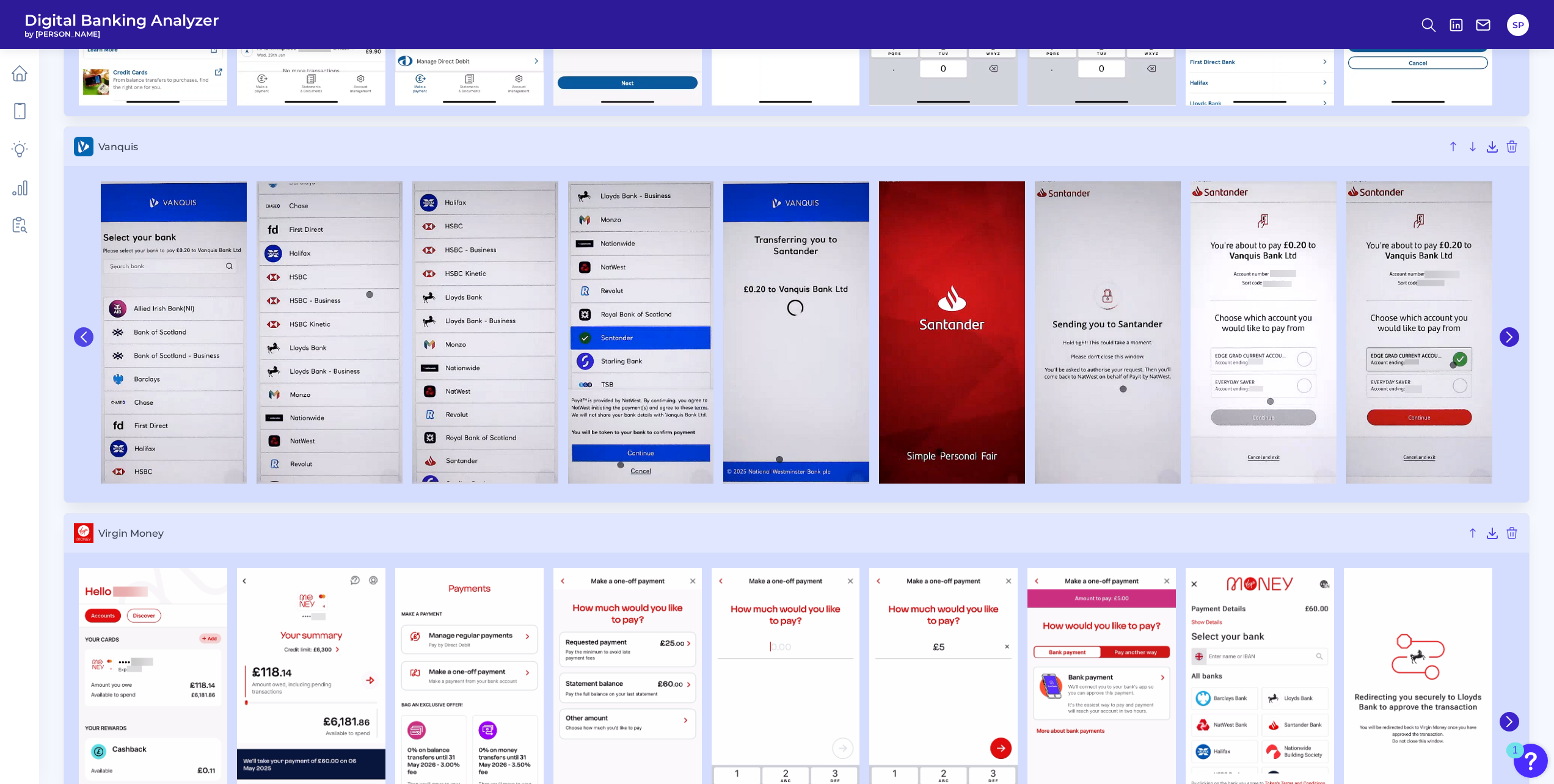
click at [85, 343] on button at bounding box center [84, 337] width 20 height 20
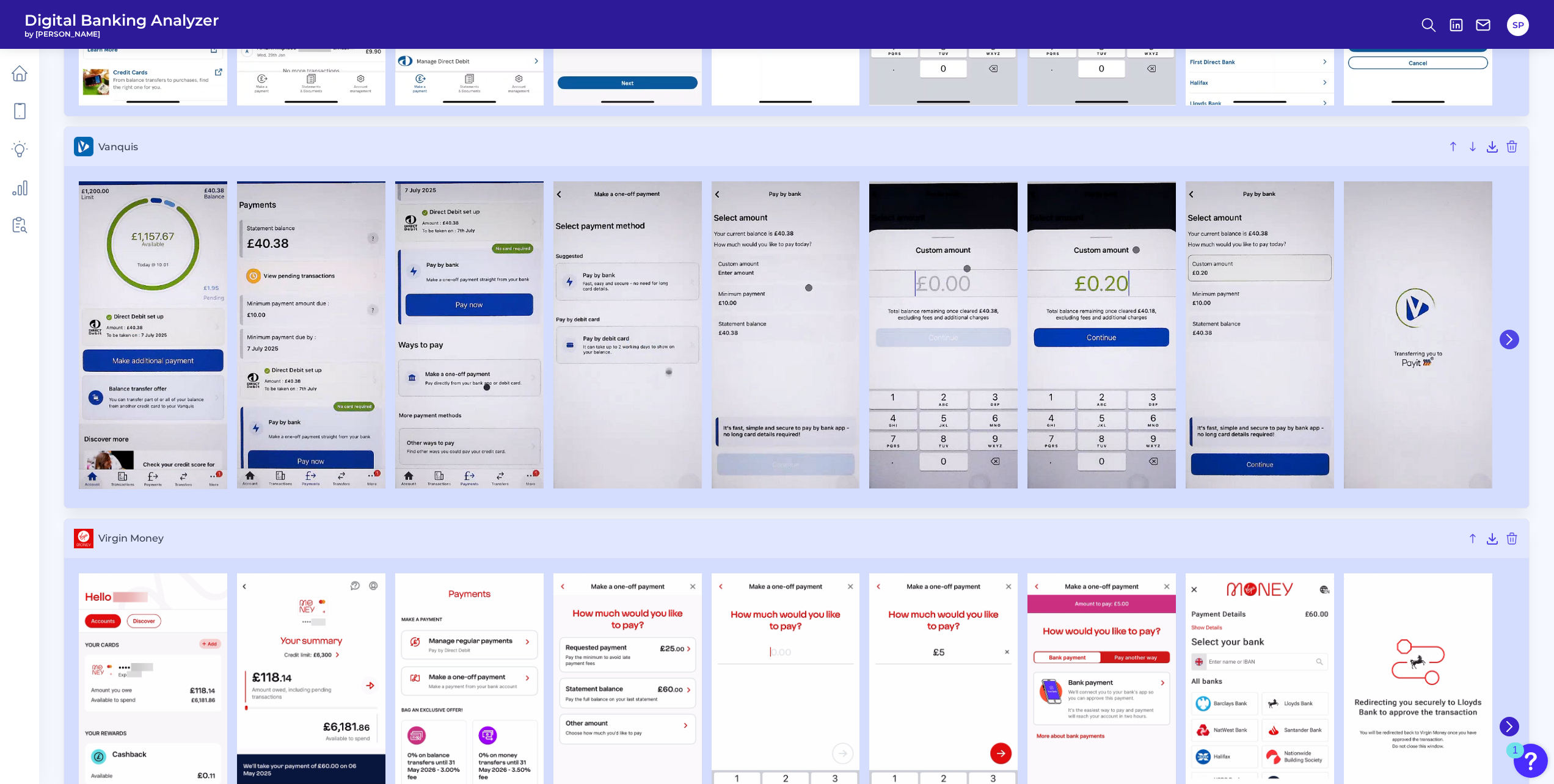
click at [1509, 333] on button at bounding box center [1510, 339] width 20 height 20
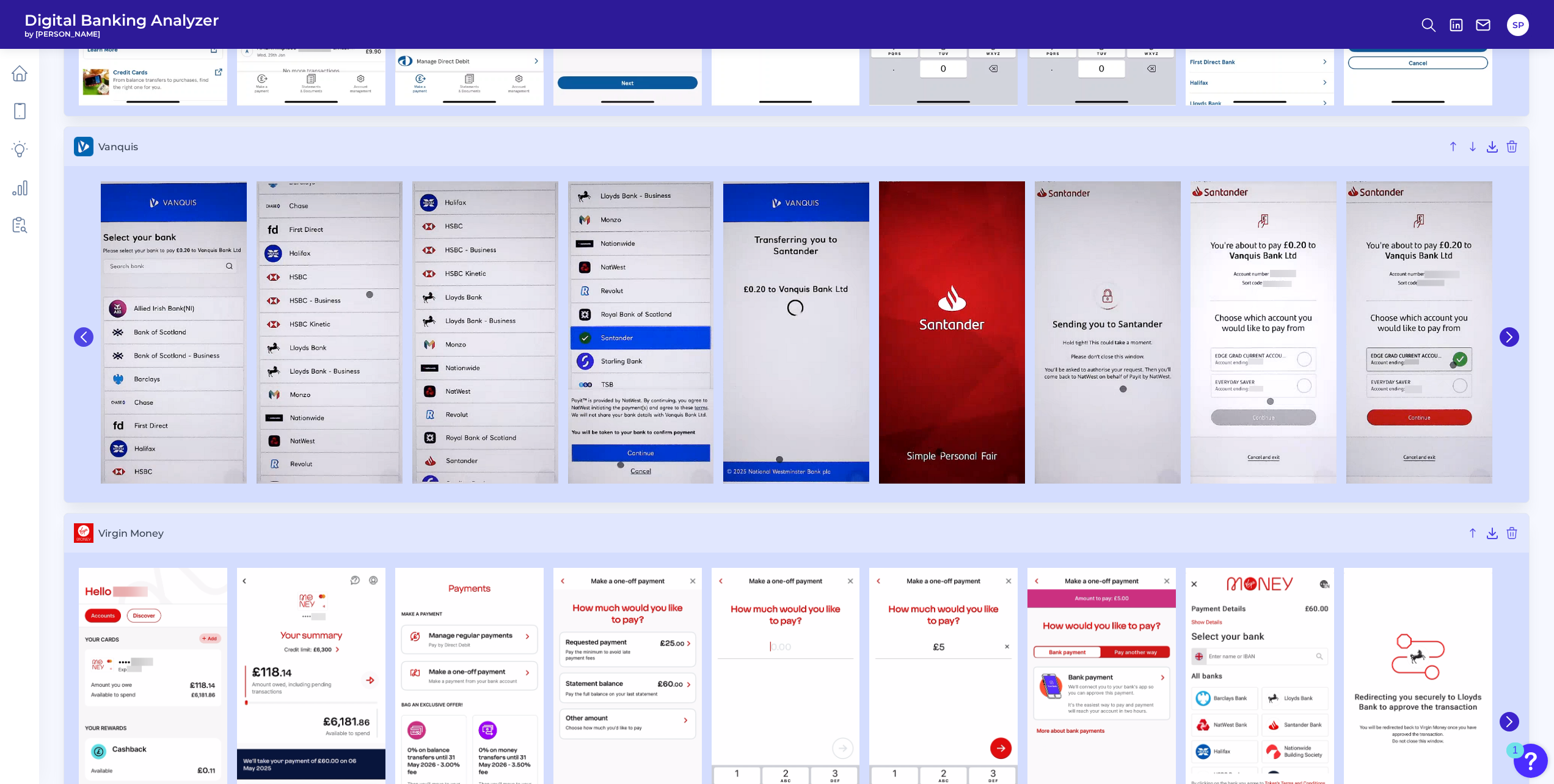
click at [81, 338] on icon at bounding box center [83, 336] width 11 height 11
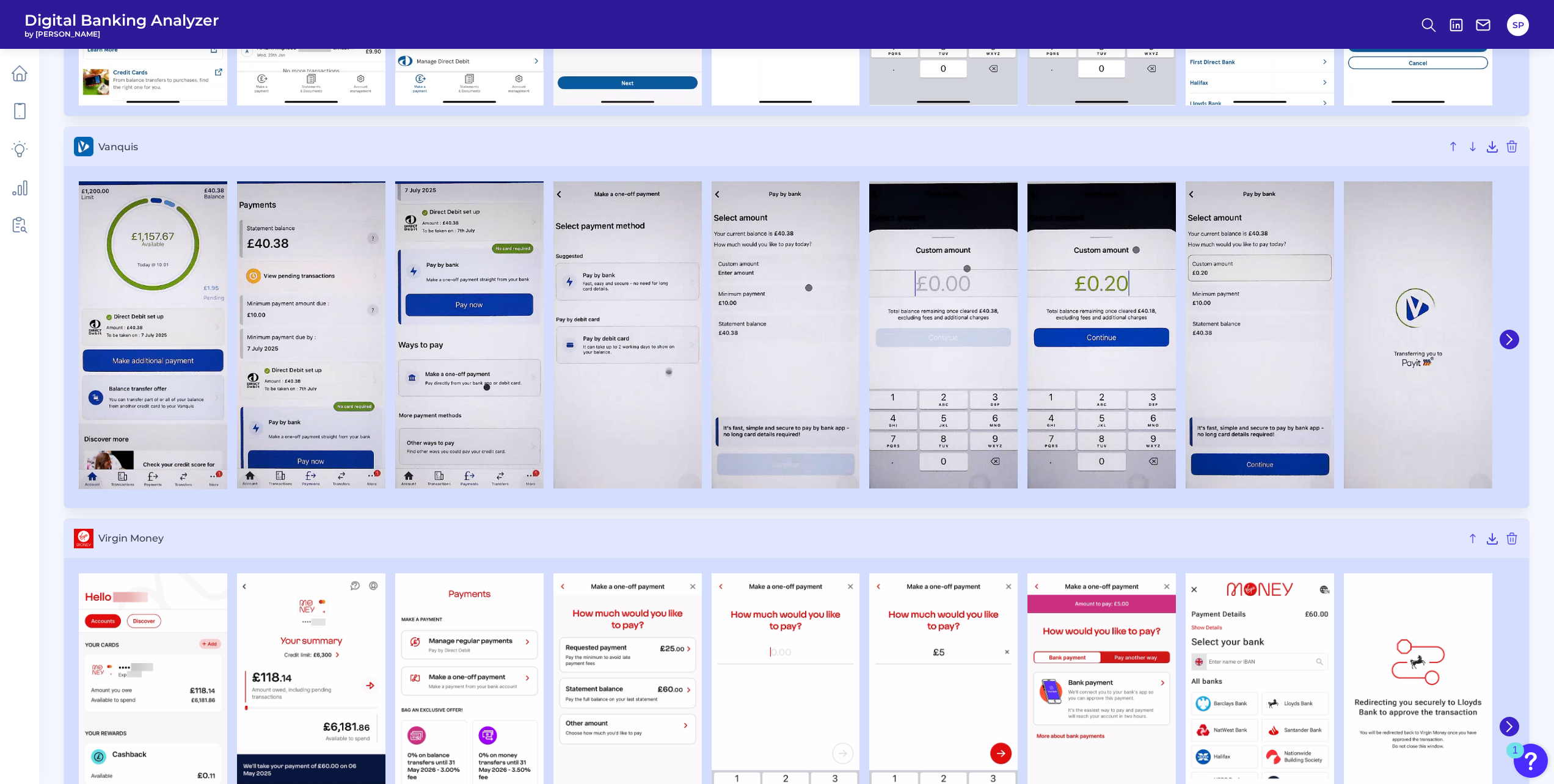
click at [823, 503] on div at bounding box center [796, 339] width 1464 height 336
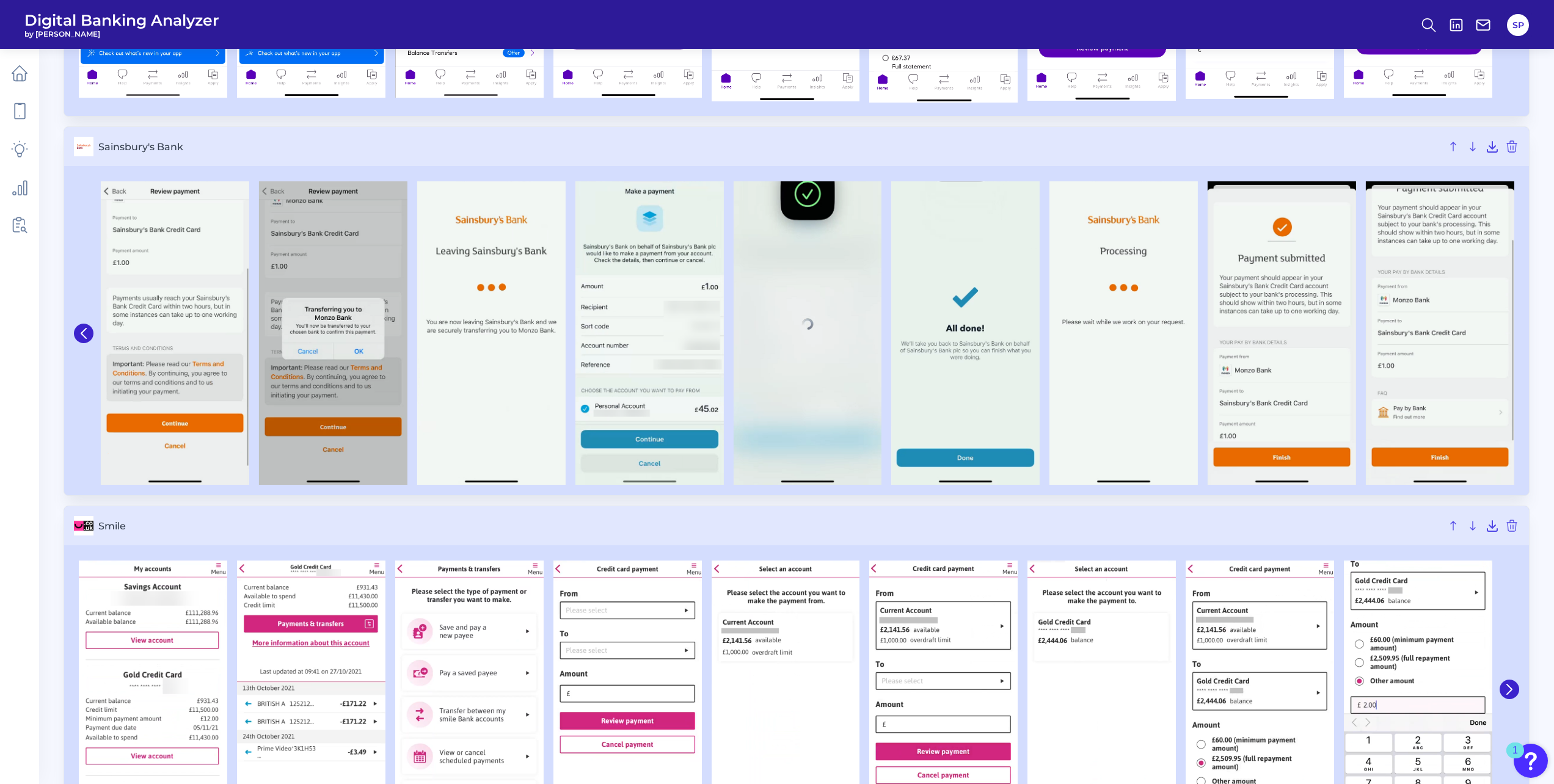
scroll to position [3461, 0]
click at [91, 344] on div at bounding box center [85, 334] width 22 height 315
click at [89, 339] on button at bounding box center [84, 334] width 20 height 20
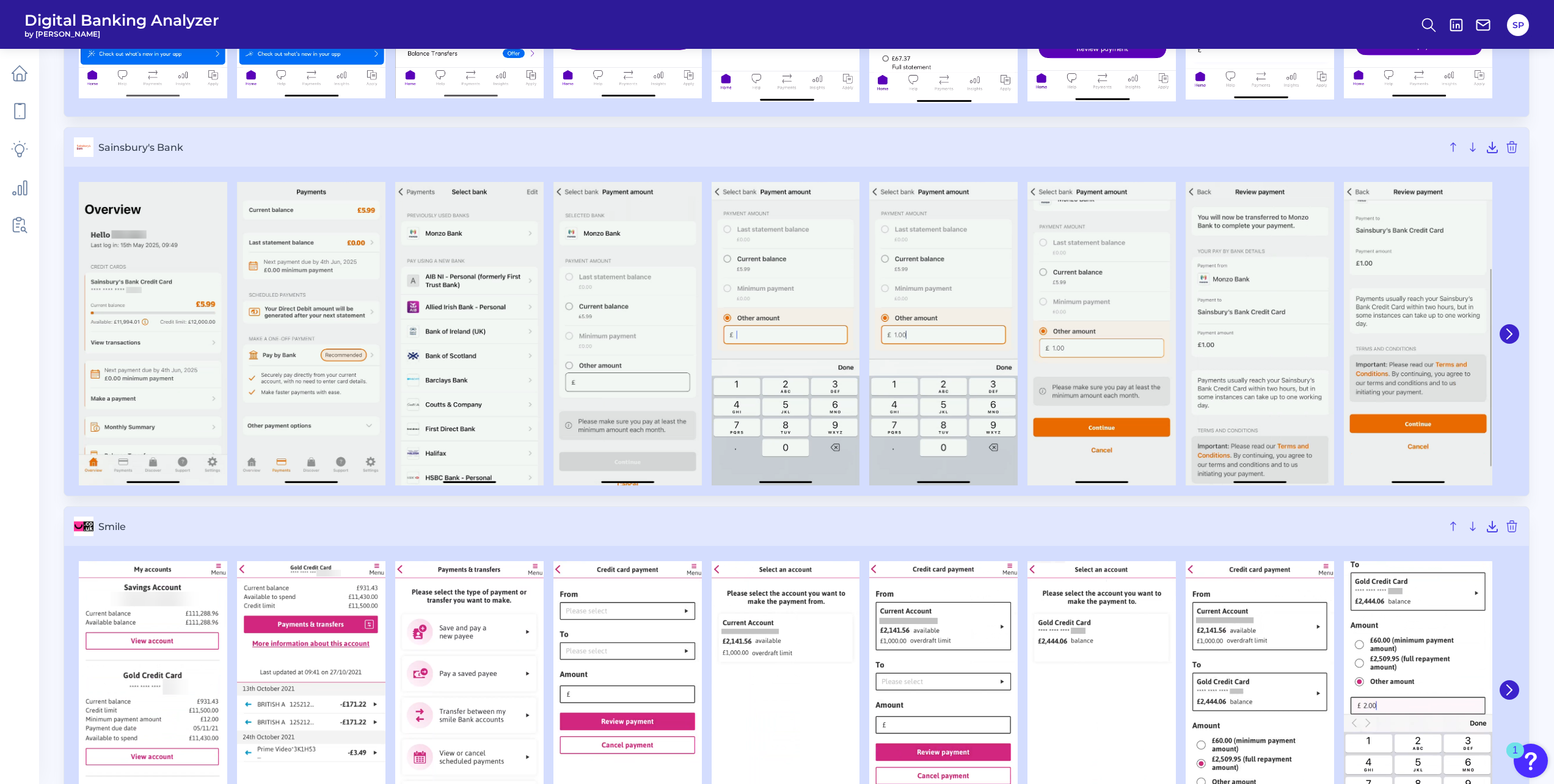
click at [930, 523] on span "Smile" at bounding box center [770, 527] width 1343 height 12
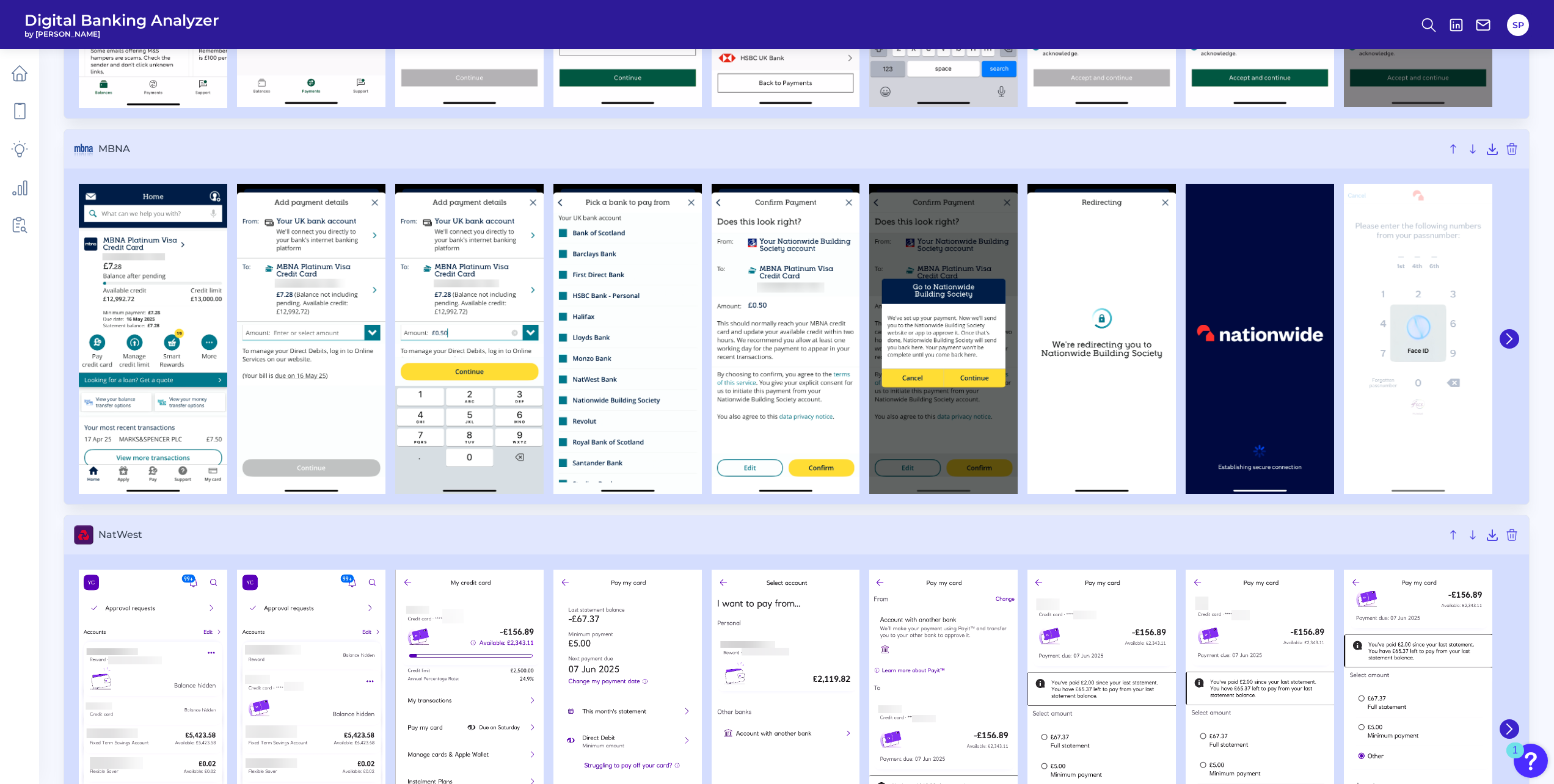
scroll to position [2668, 0]
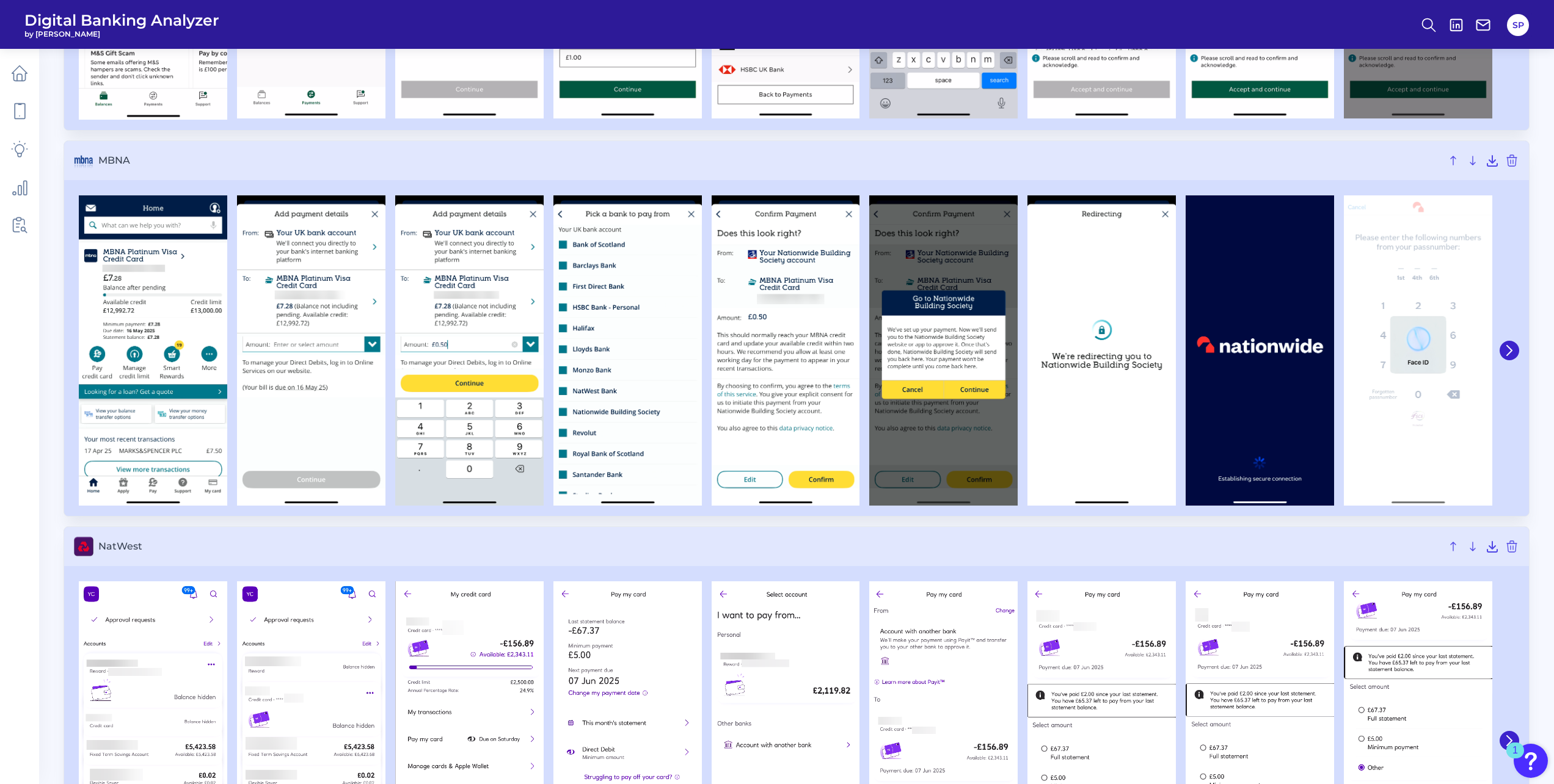
click at [1505, 339] on div at bounding box center [1508, 350] width 22 height 321
click at [1510, 350] on icon at bounding box center [1509, 350] width 5 height 10
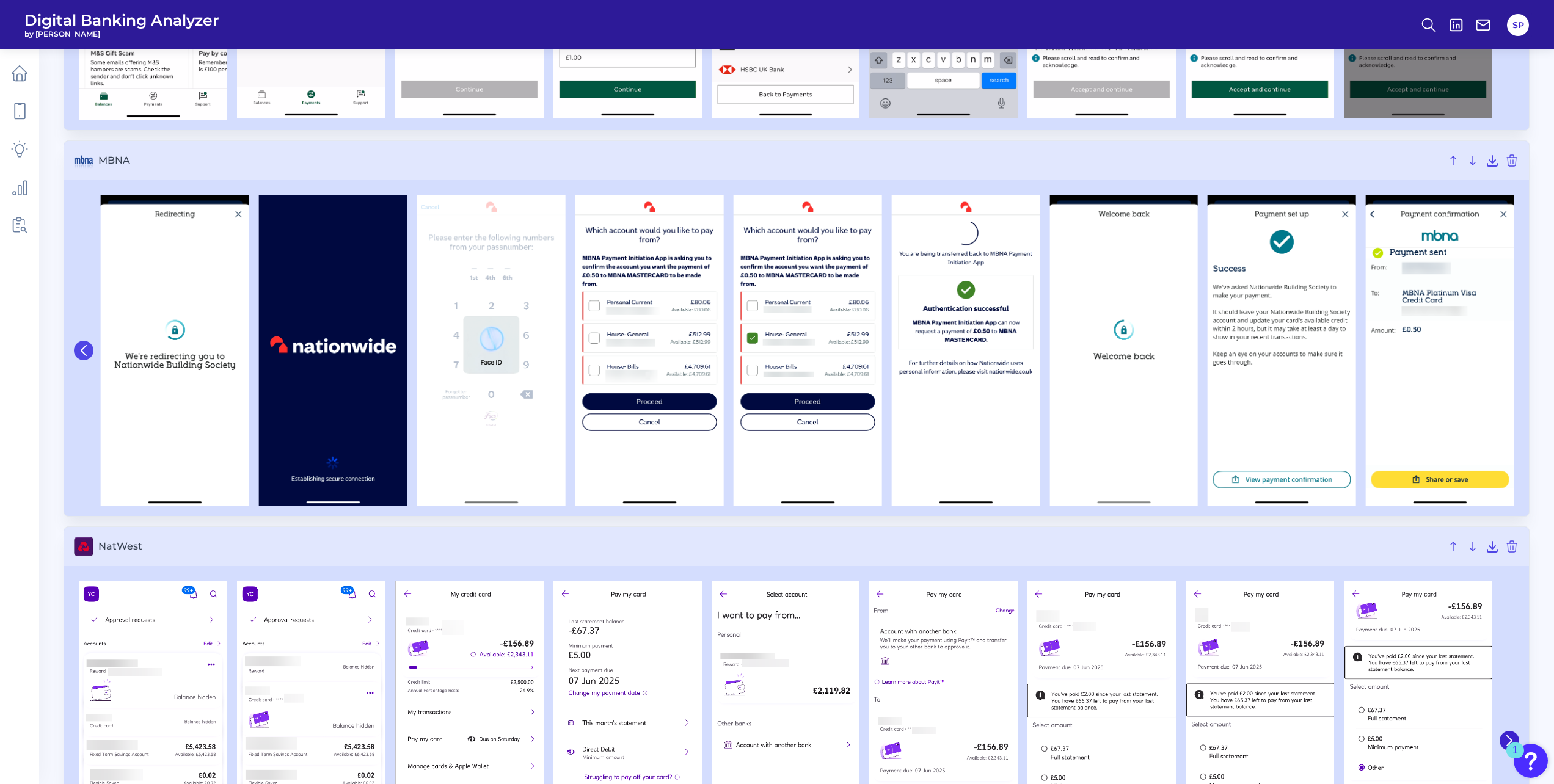
click at [80, 353] on icon at bounding box center [83, 350] width 11 height 11
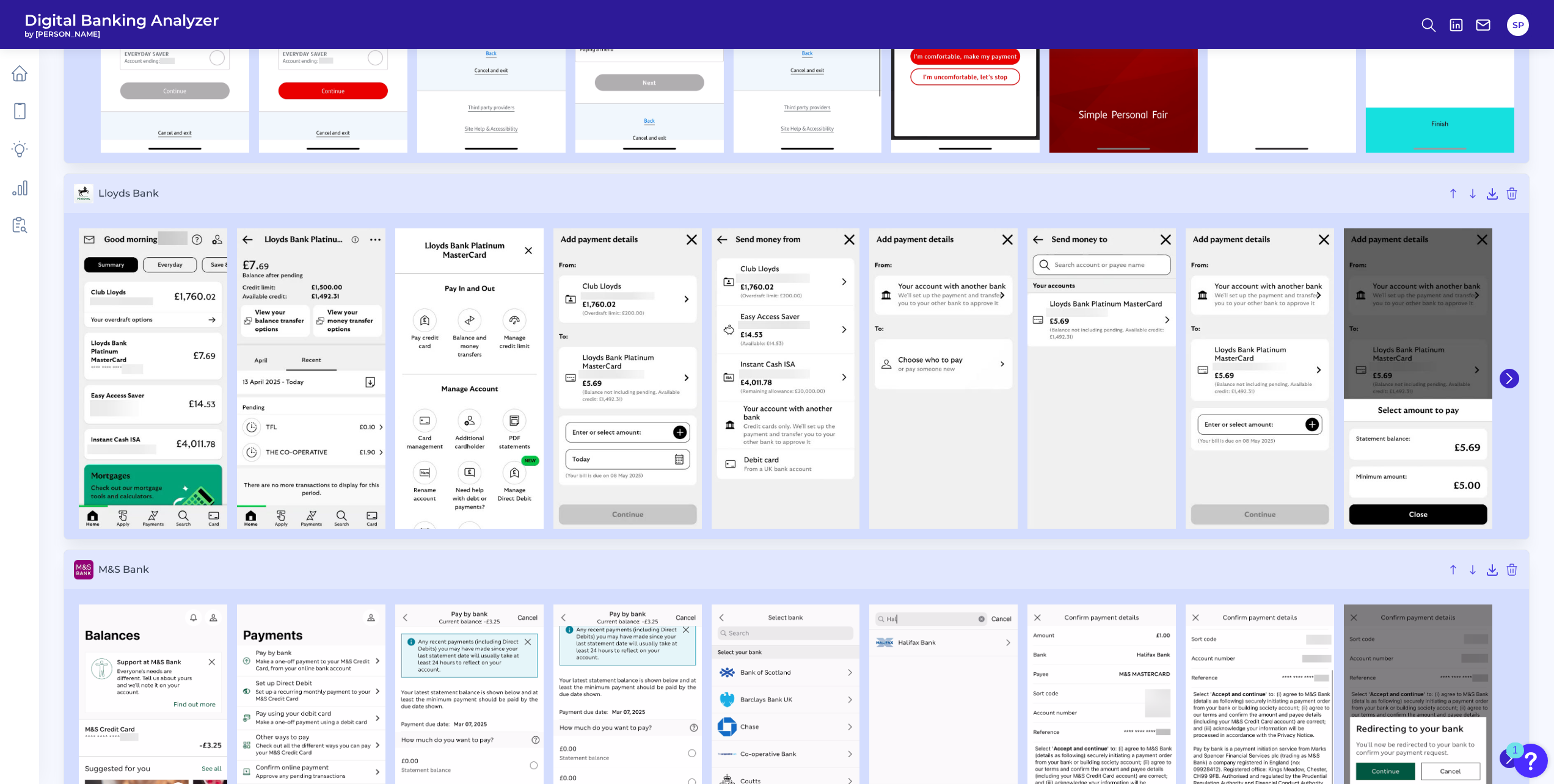
scroll to position [1875, 0]
click at [1510, 373] on button at bounding box center [1510, 379] width 20 height 20
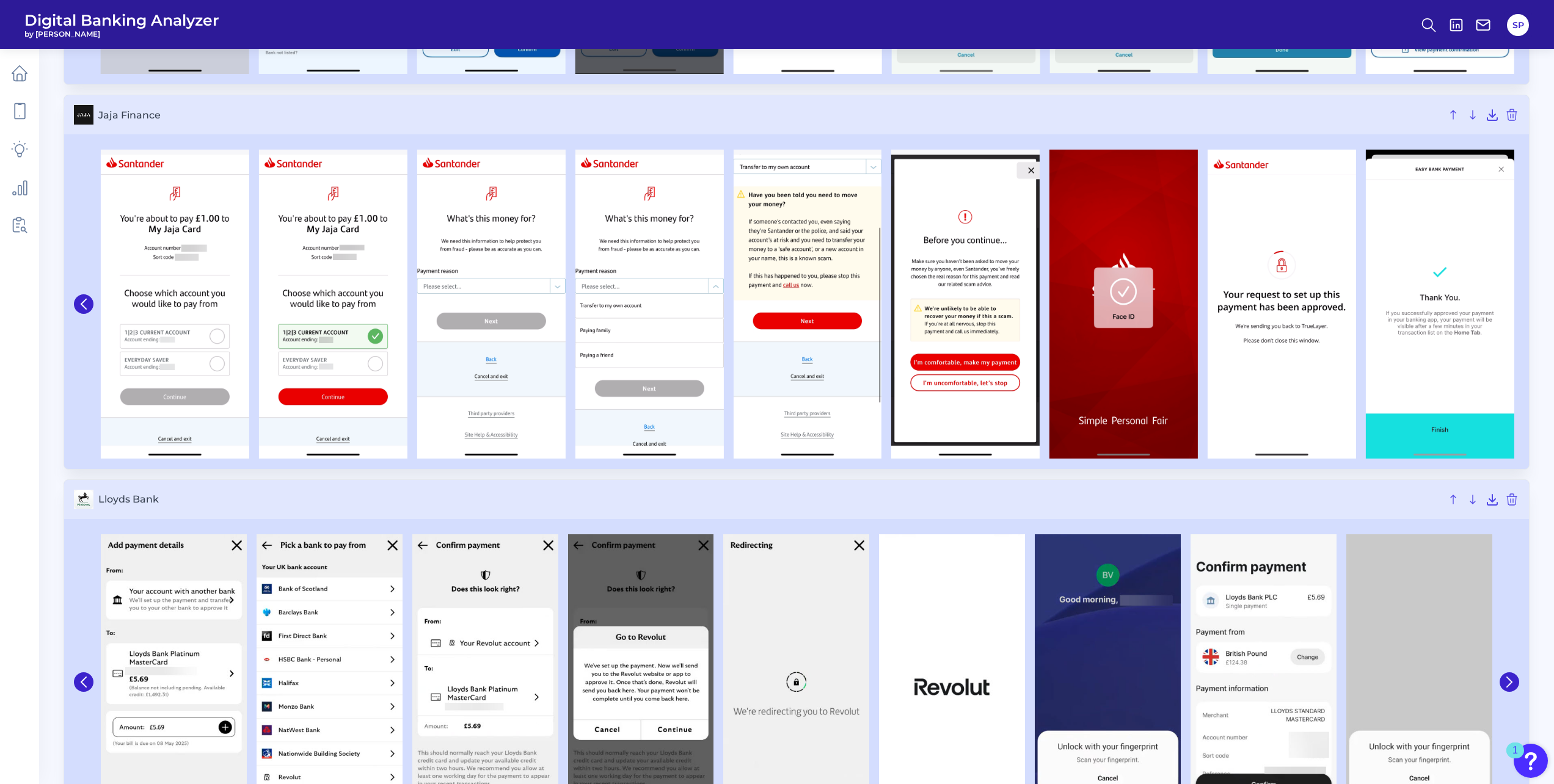
scroll to position [1508, 0]
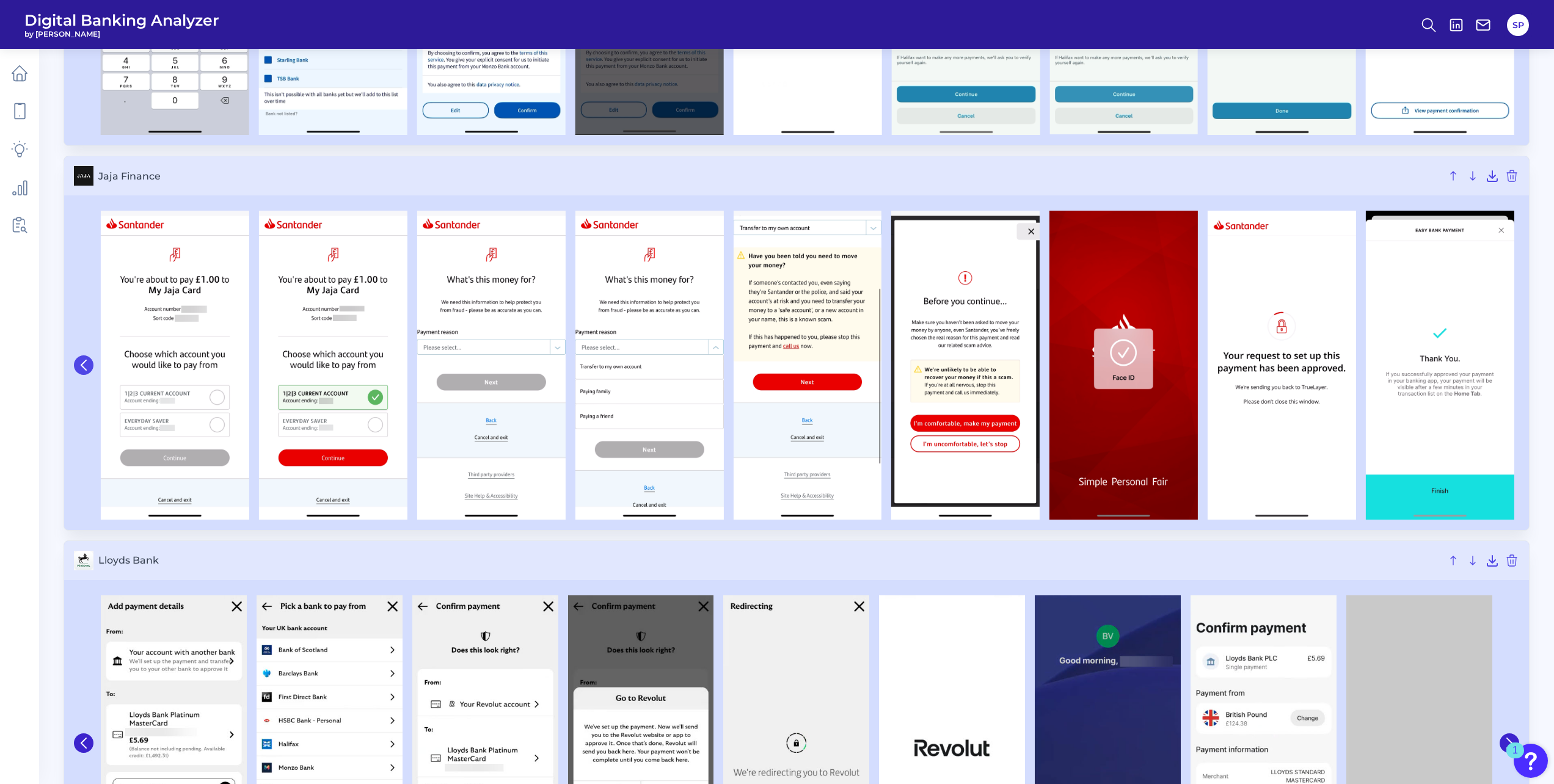
click at [86, 369] on icon at bounding box center [83, 365] width 11 height 11
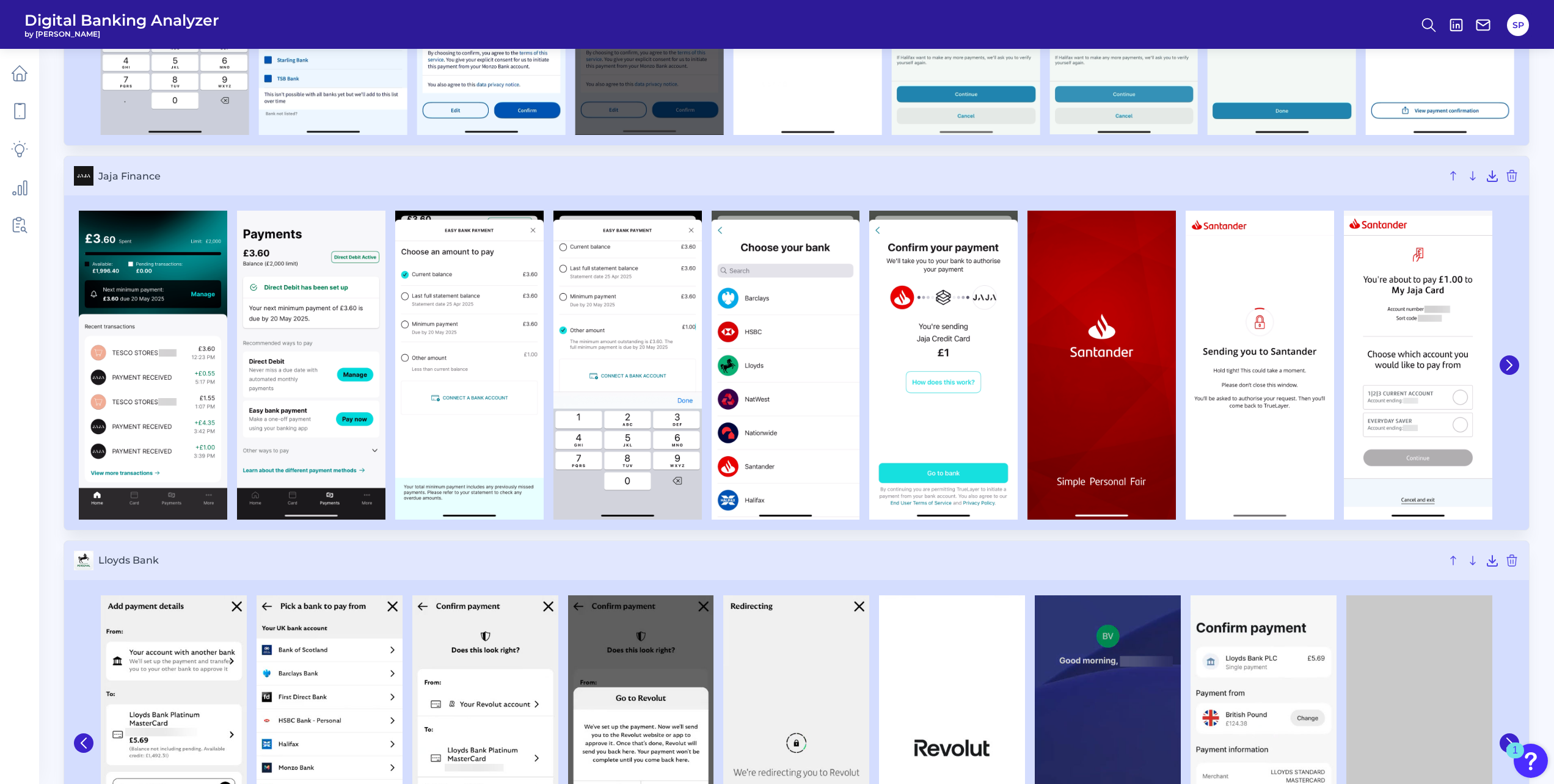
click at [664, 556] on span "Lloyds Bank" at bounding box center [770, 560] width 1343 height 12
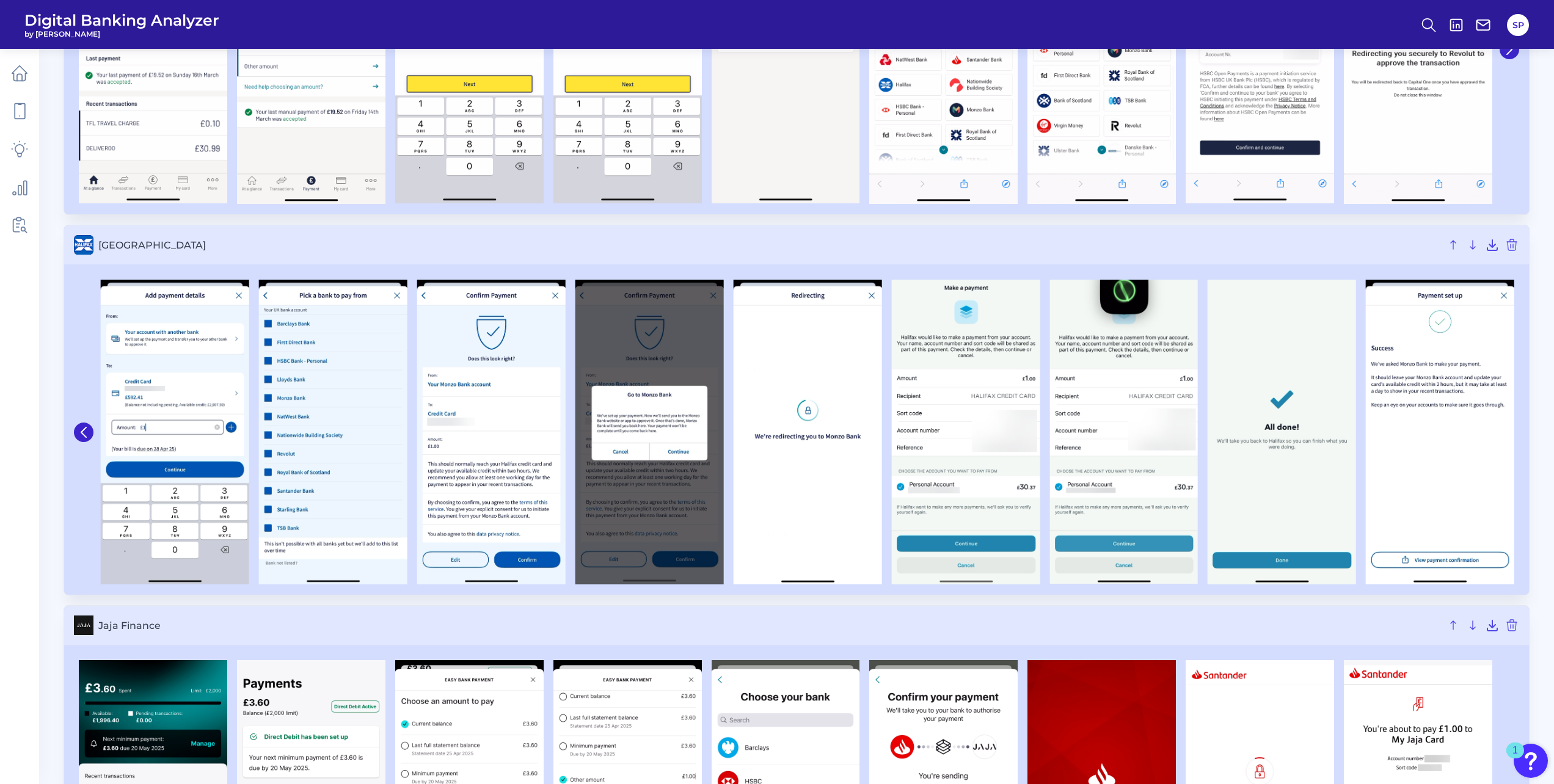
scroll to position [1020, 0]
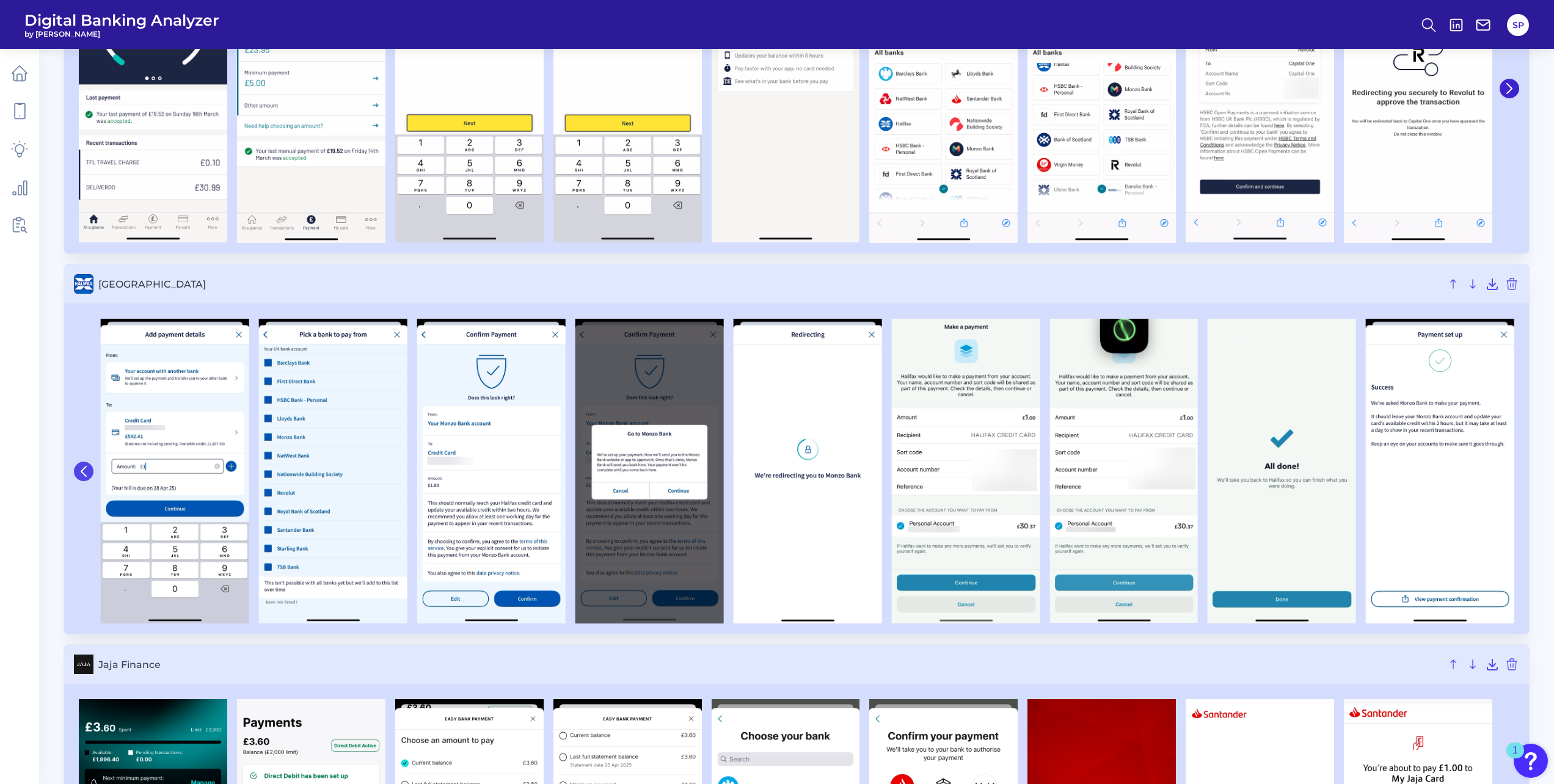
click at [77, 478] on button at bounding box center [84, 472] width 20 height 20
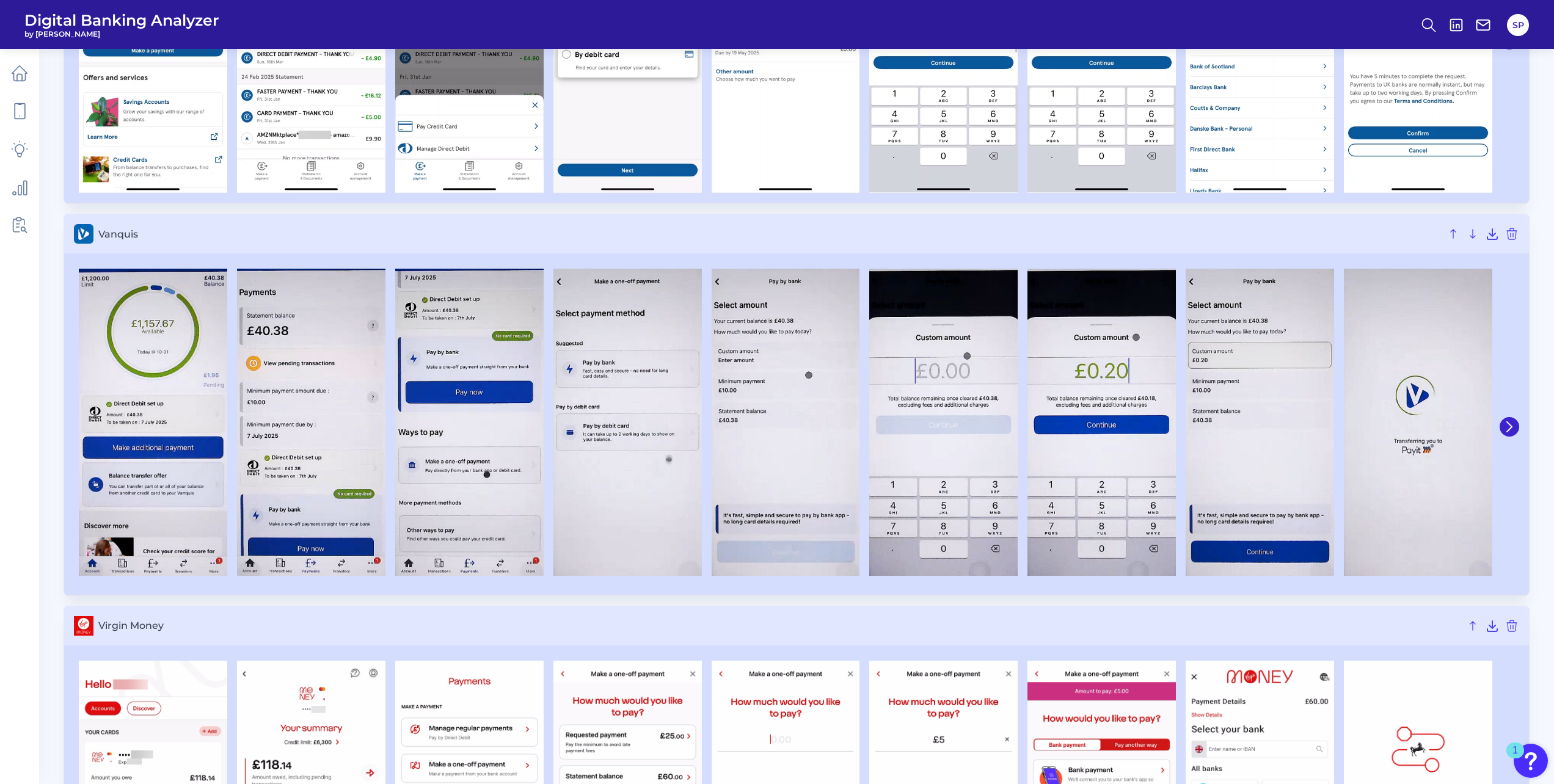
scroll to position [4434, 0]
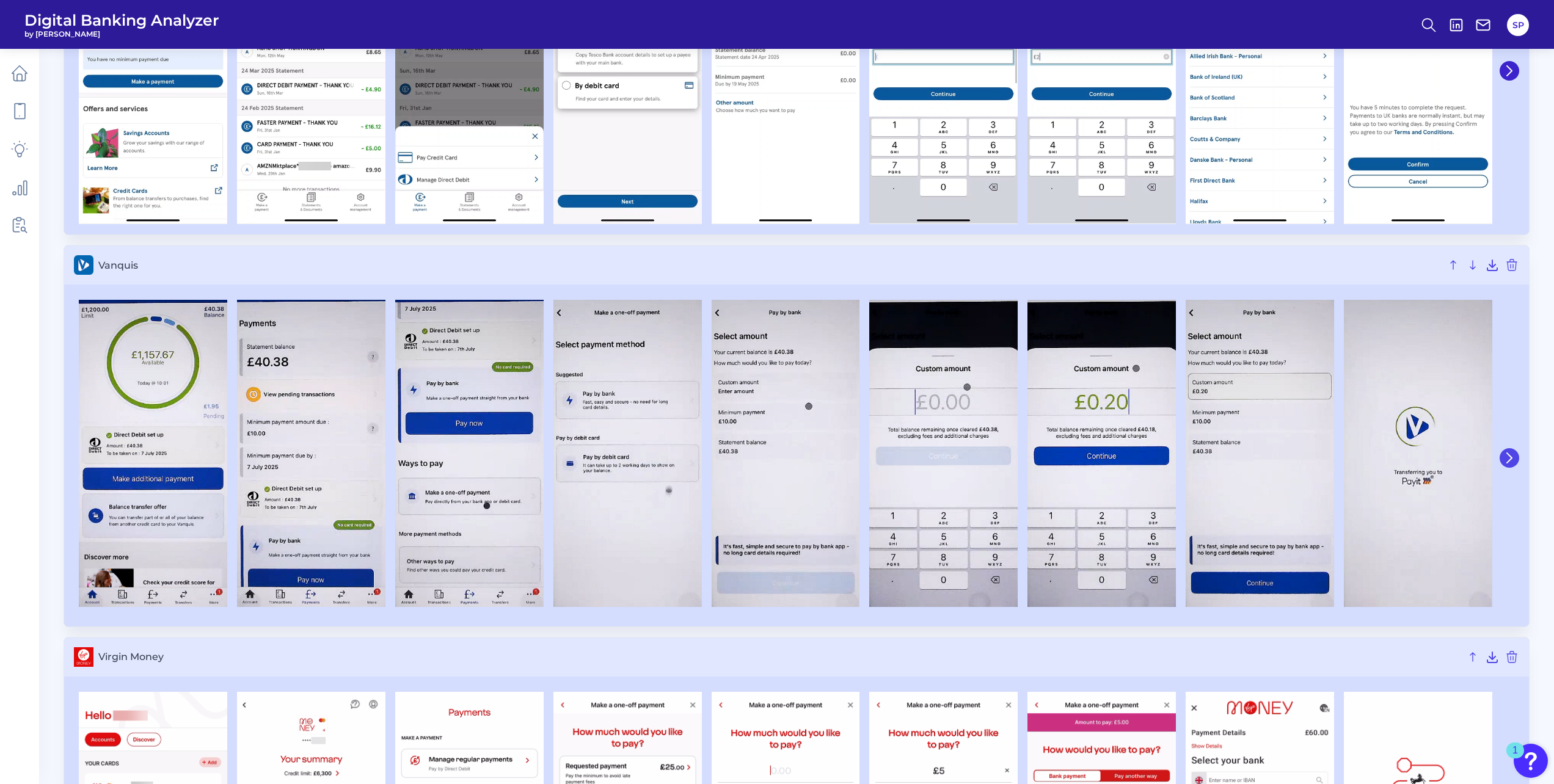
click at [1507, 462] on icon at bounding box center [1509, 458] width 5 height 10
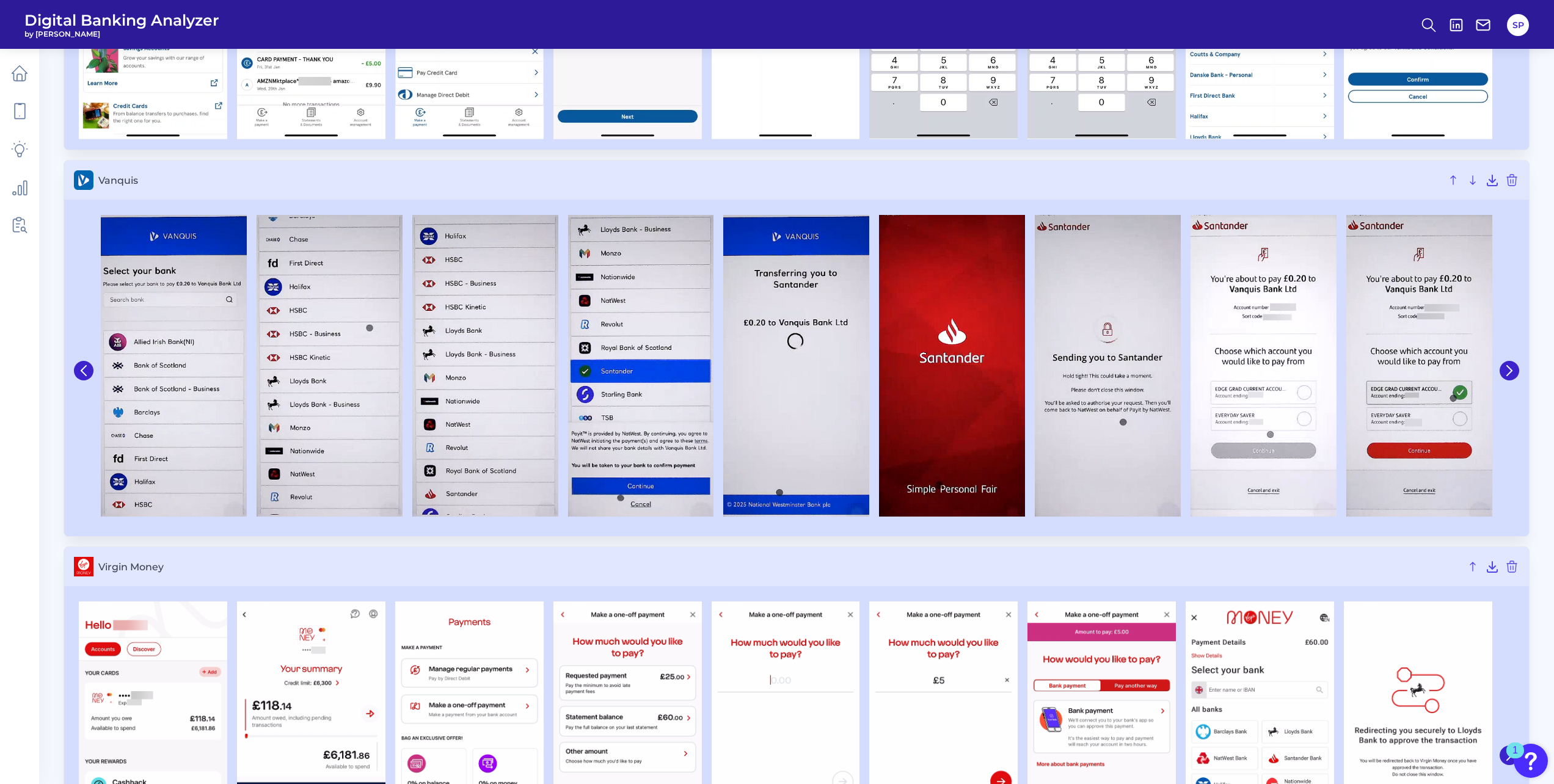
scroll to position [4517, 0]
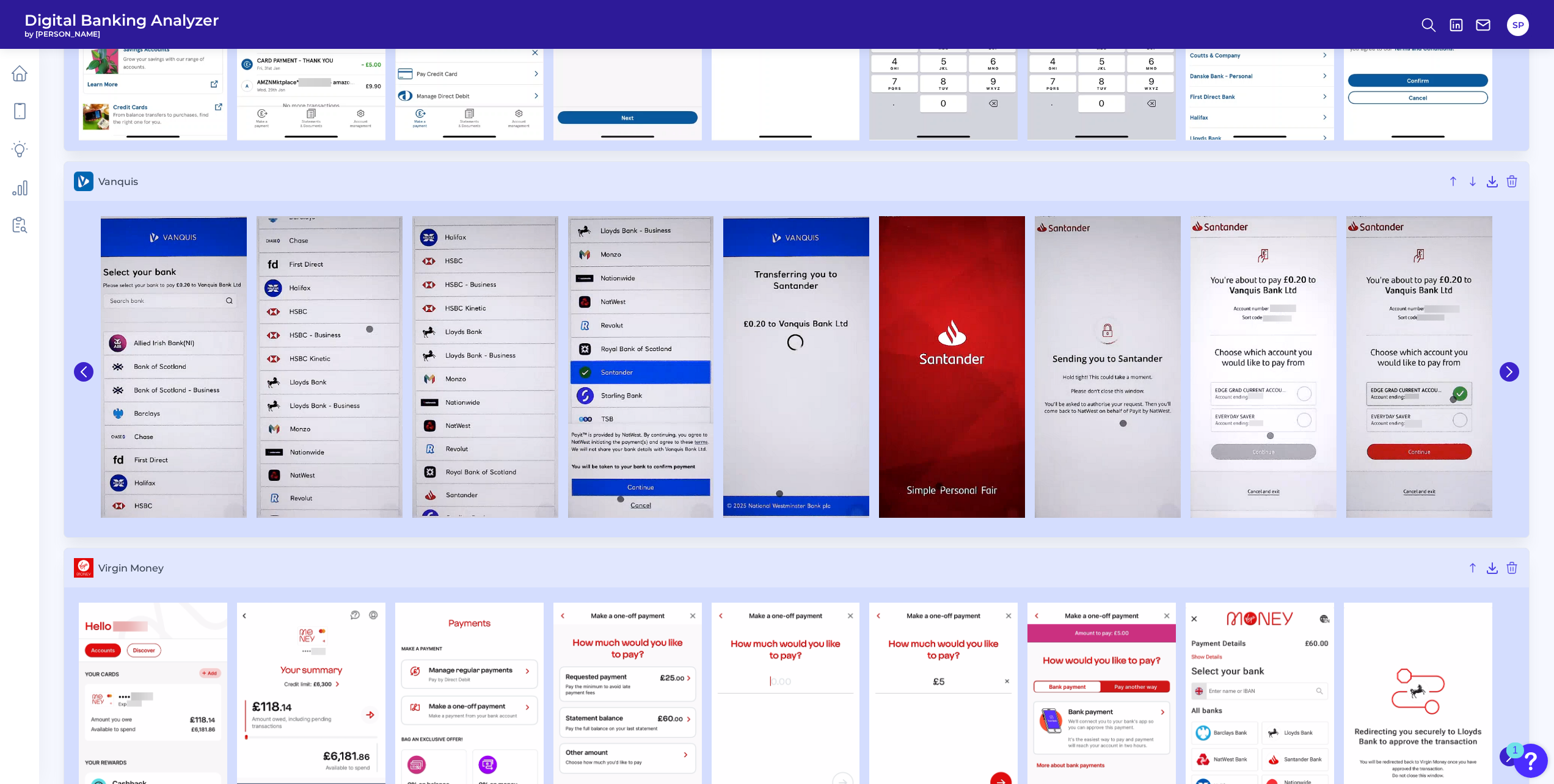
click at [88, 387] on div at bounding box center [85, 371] width 22 height 321
click at [86, 383] on div at bounding box center [85, 371] width 22 height 321
click at [86, 377] on button at bounding box center [84, 371] width 20 height 20
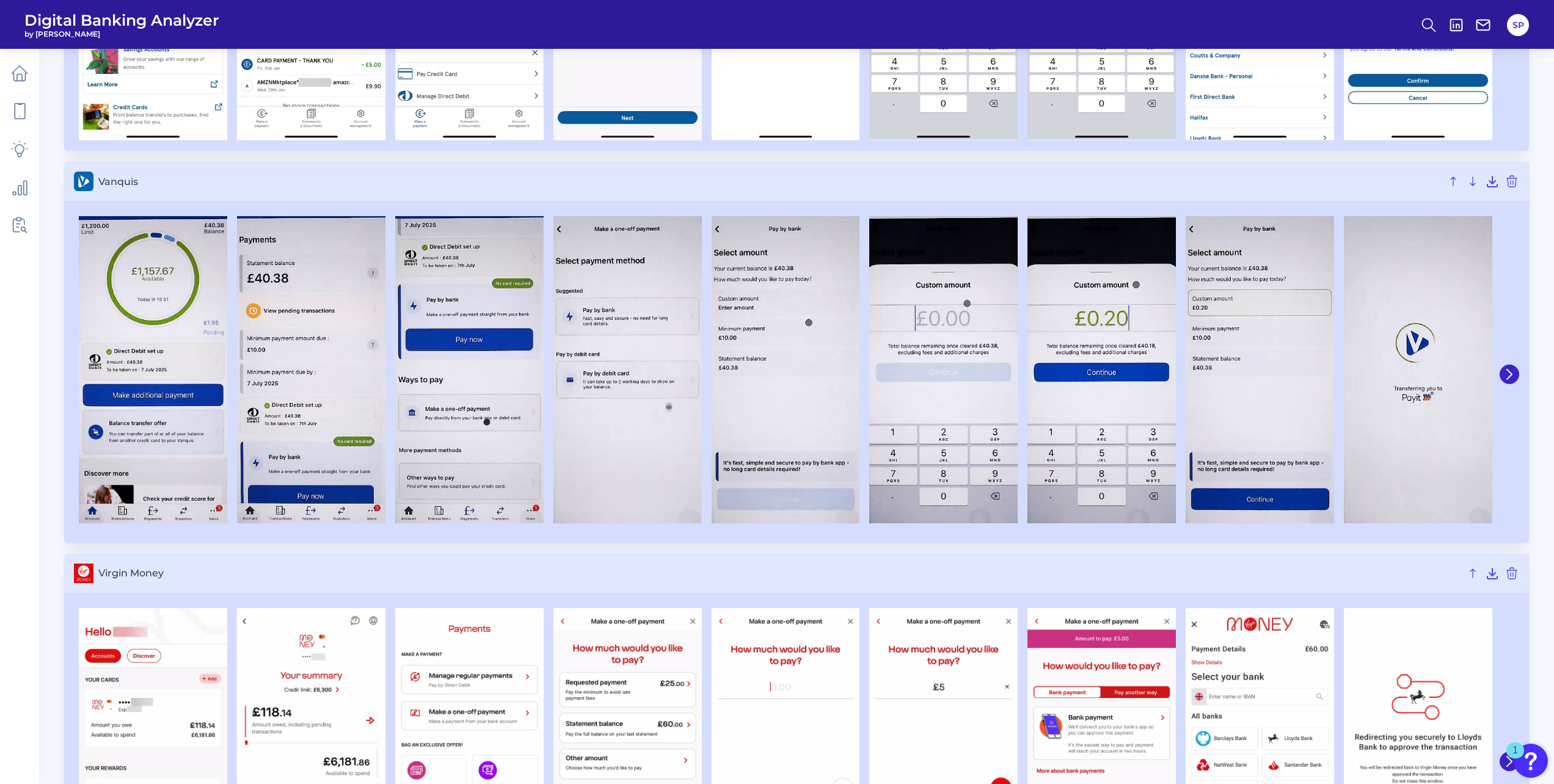
click at [550, 560] on h3 "Virgin Money" at bounding box center [796, 574] width 1464 height 39
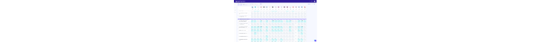
scroll to position [6537, 0]
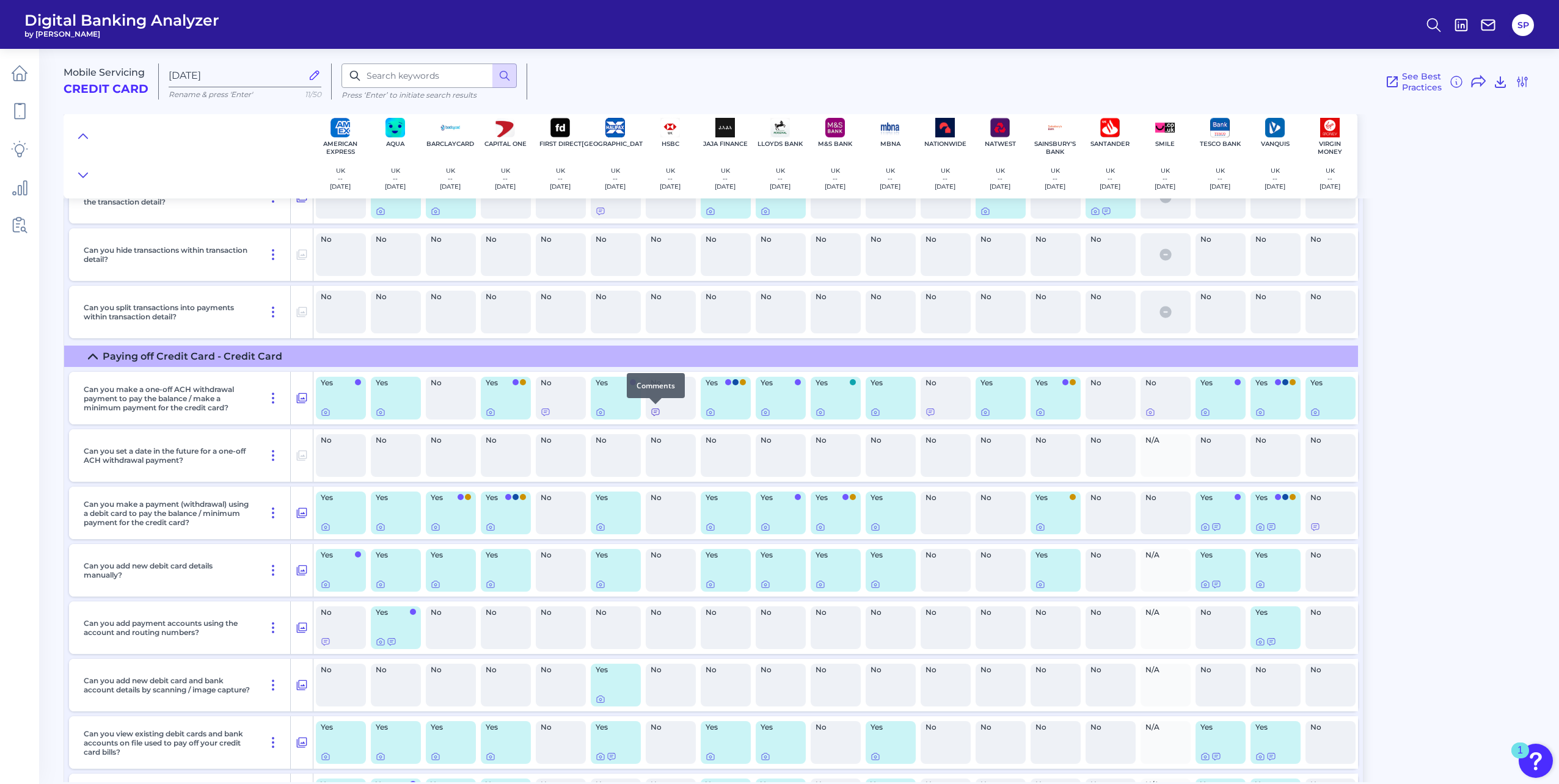
click at [655, 416] on icon at bounding box center [655, 413] width 7 height 7
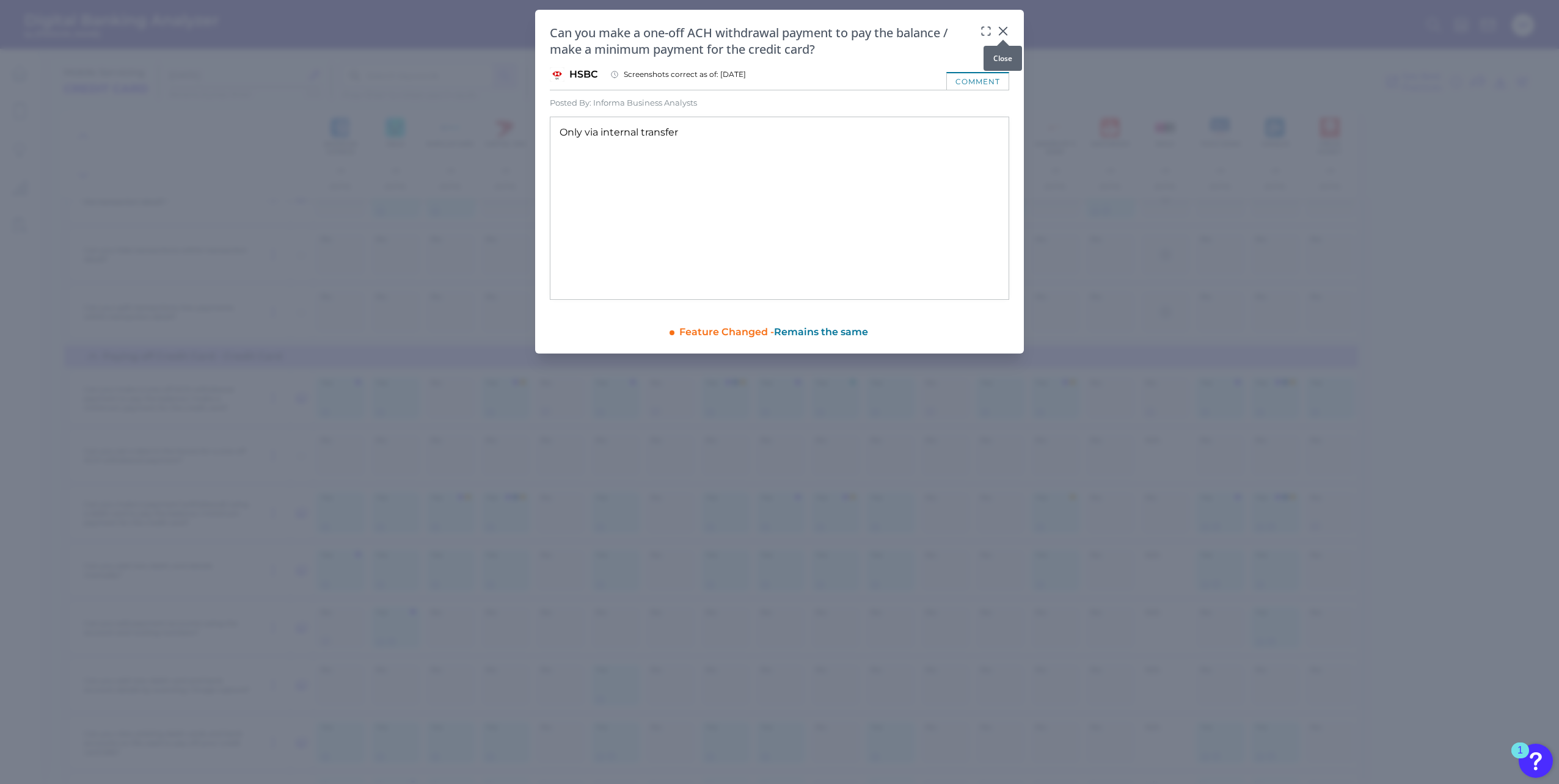
click at [1006, 35] on div at bounding box center [1002, 39] width 12 height 12
click at [1003, 31] on icon at bounding box center [1002, 30] width 7 height 7
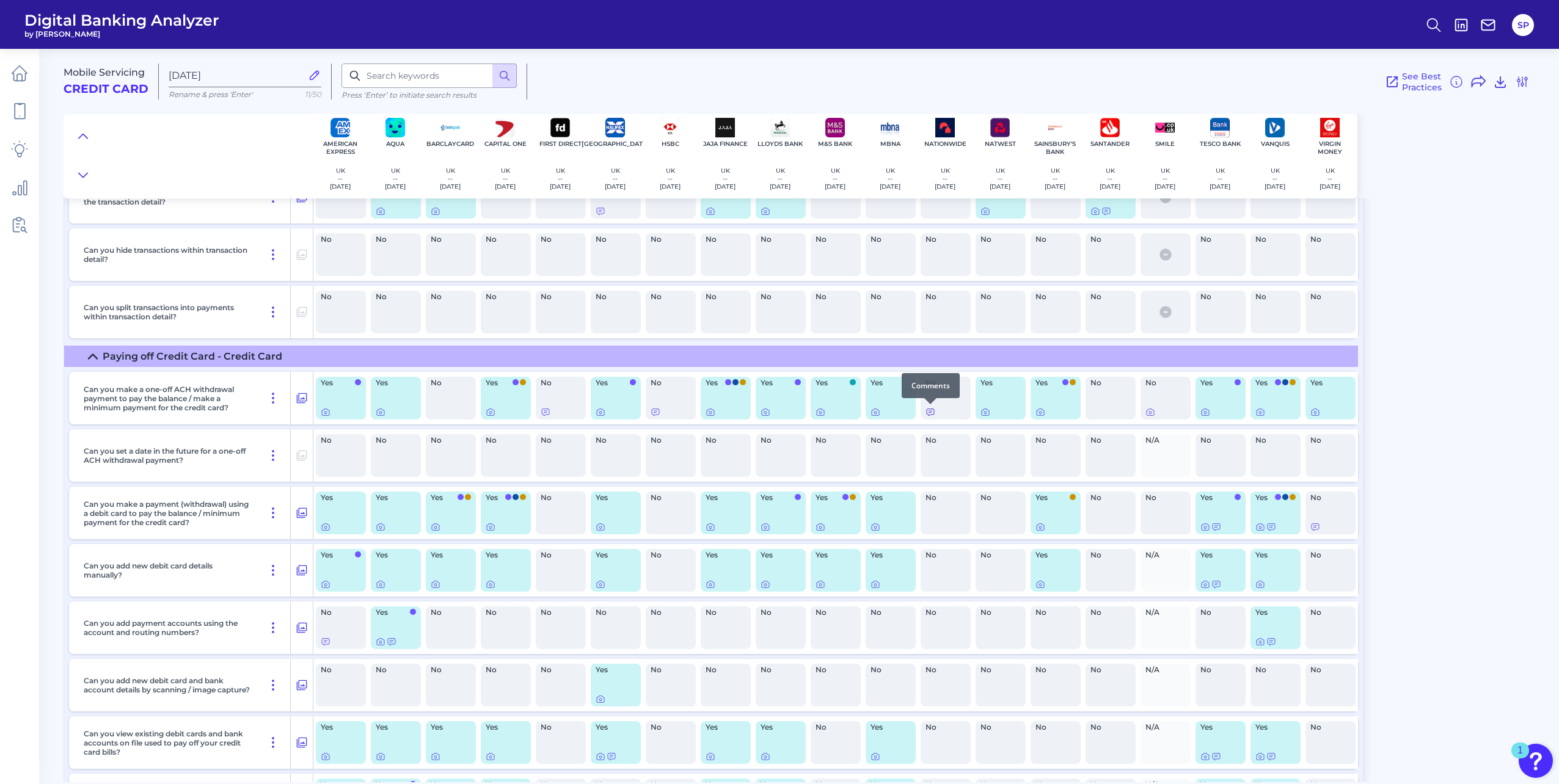
click at [930, 413] on icon at bounding box center [930, 413] width 7 height 7
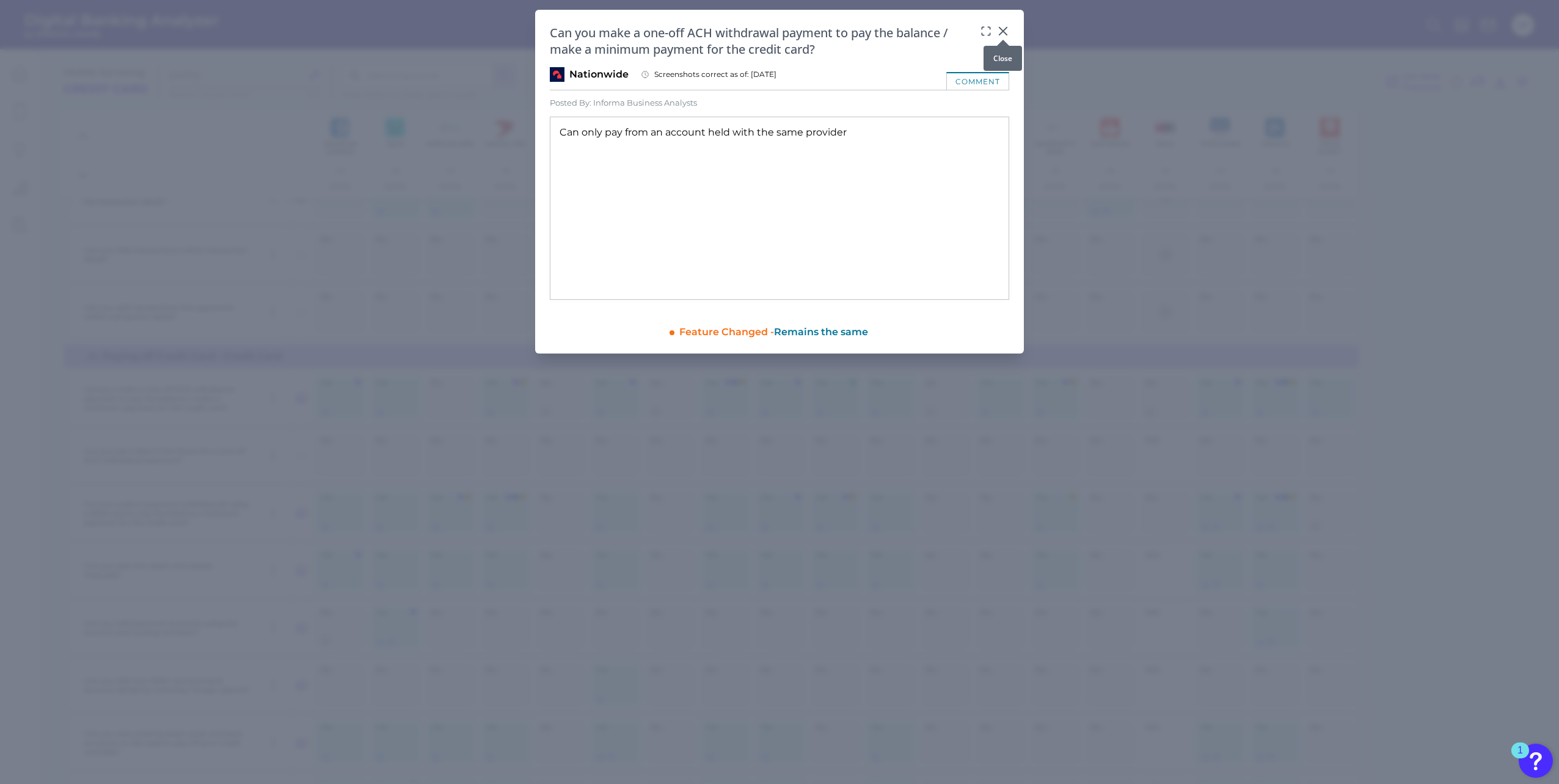
click at [1002, 27] on icon at bounding box center [1002, 30] width 12 height 12
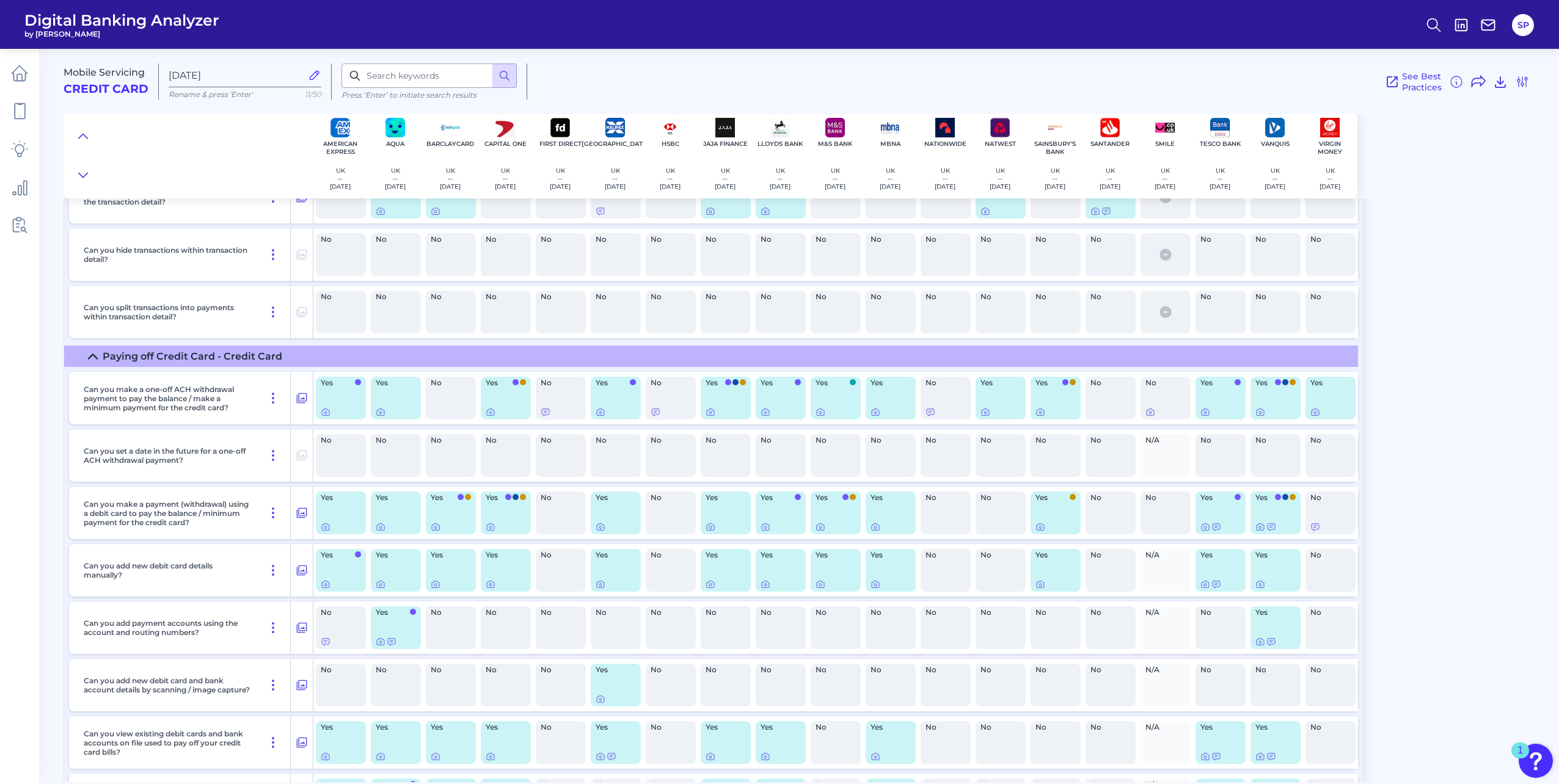
click at [1114, 412] on div "No" at bounding box center [1110, 398] width 50 height 43
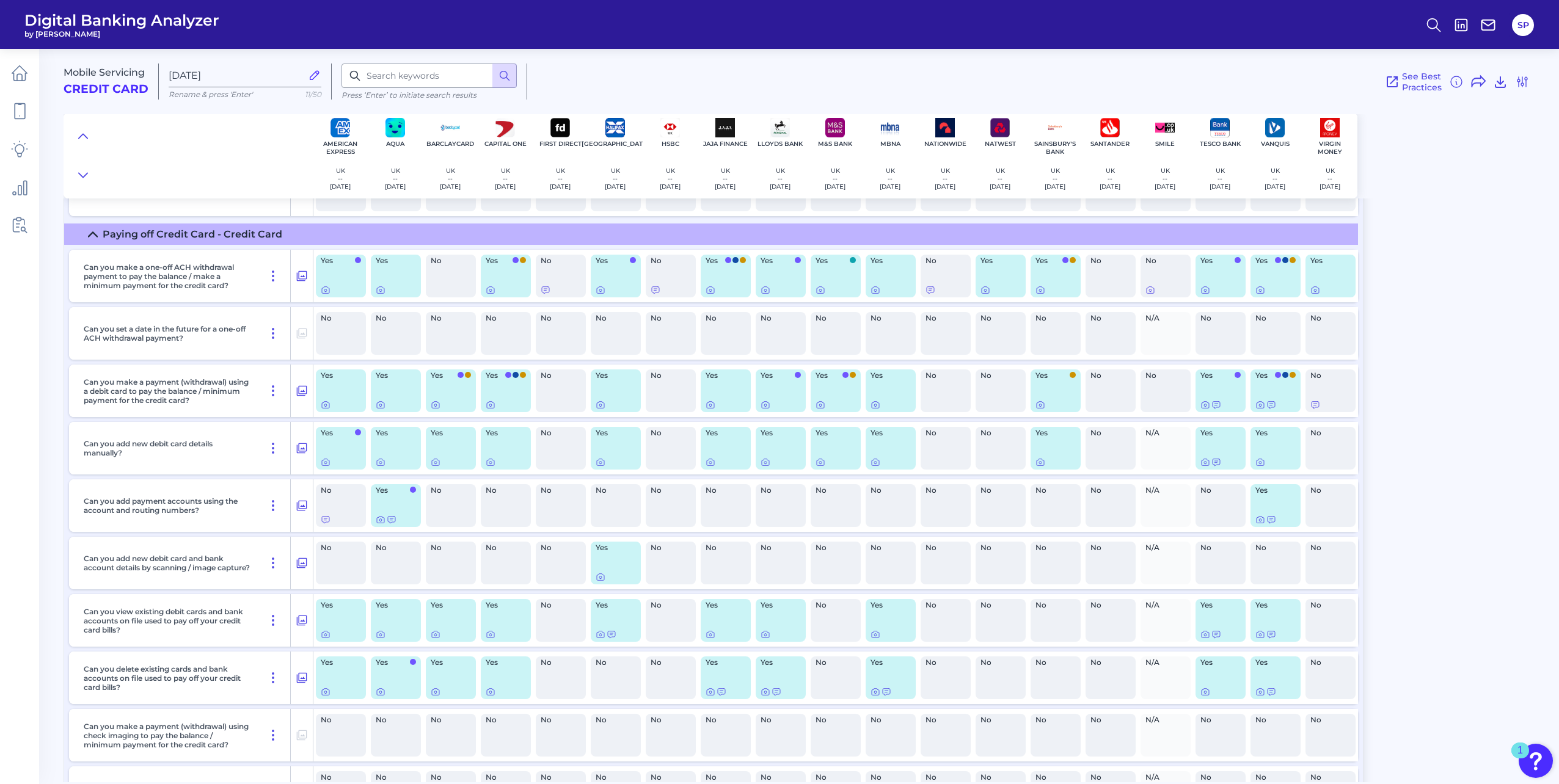
scroll to position [5494, 0]
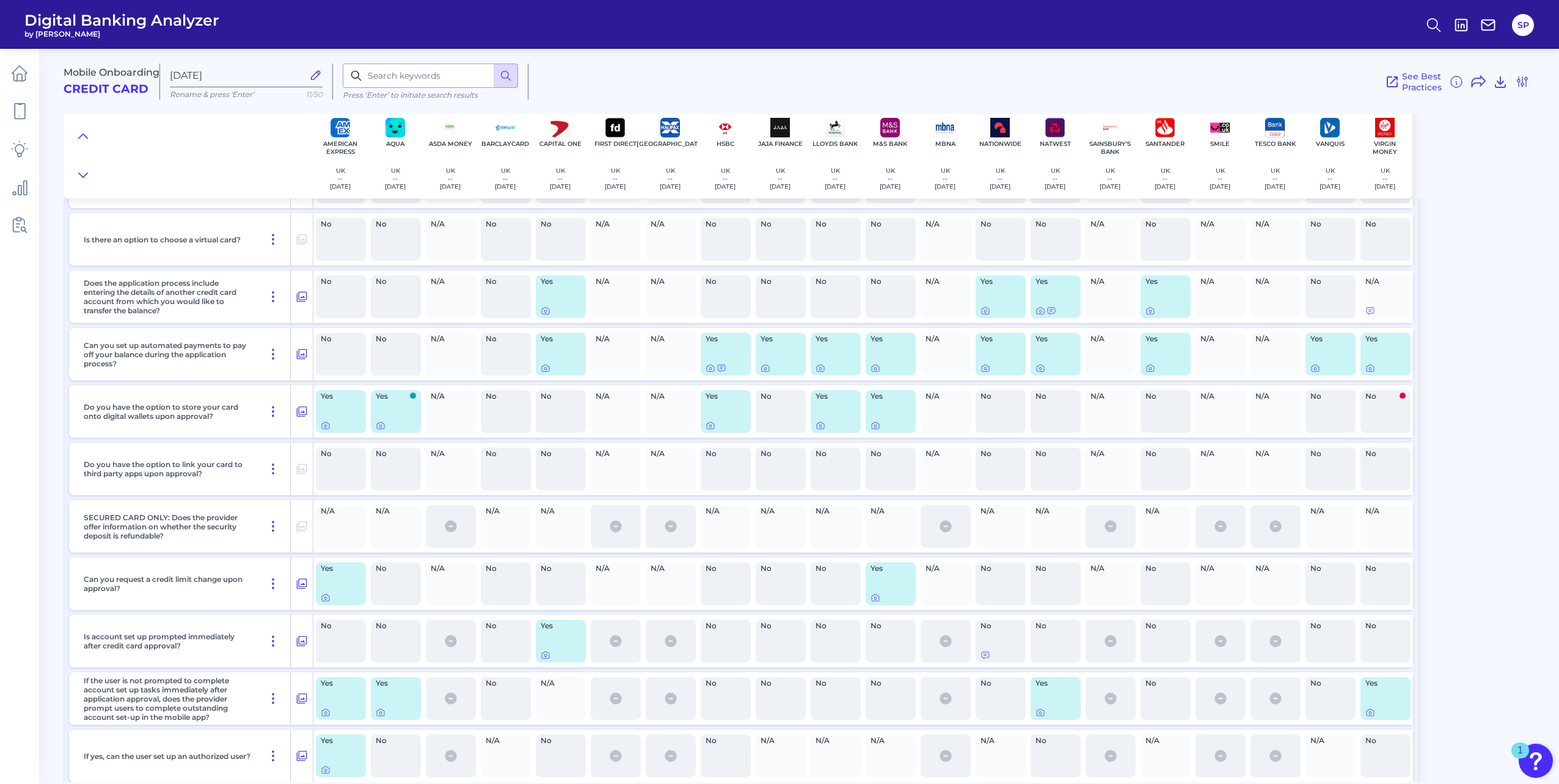
scroll to position [488, 0]
